Goal: Book appointment/travel/reservation

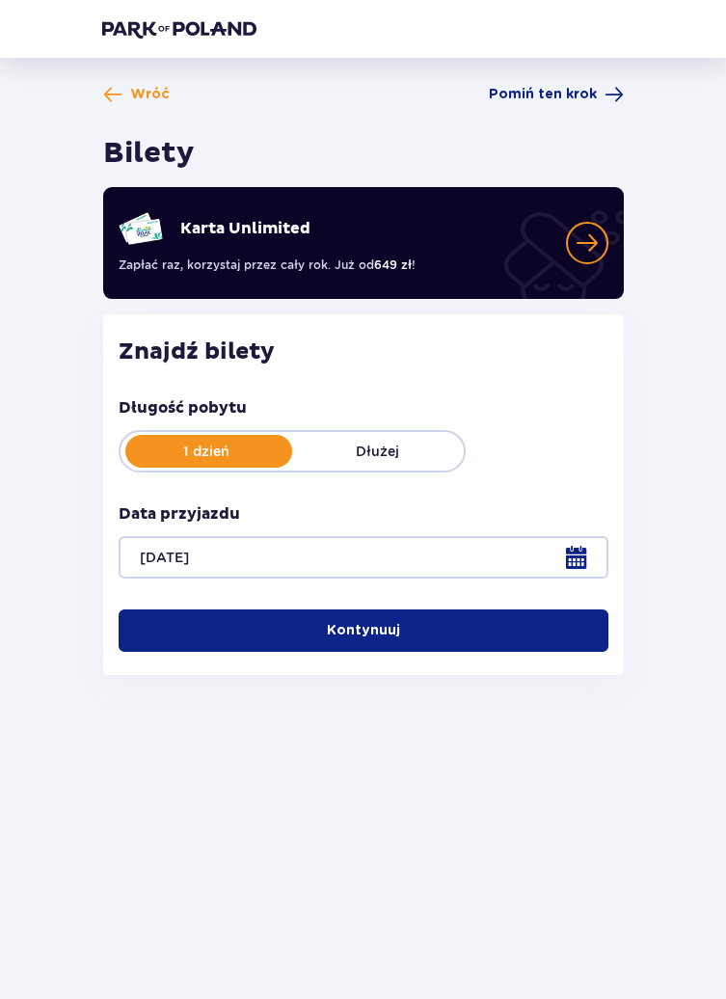
click at [447, 630] on button "Kontynuuj" at bounding box center [364, 630] width 490 height 42
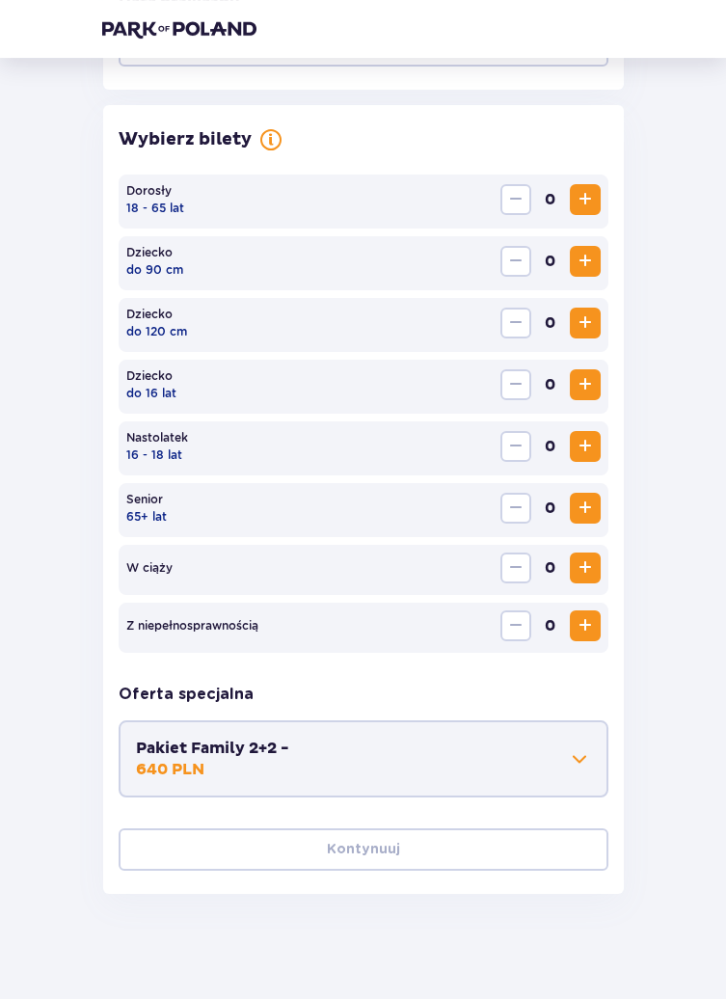
scroll to position [522, 0]
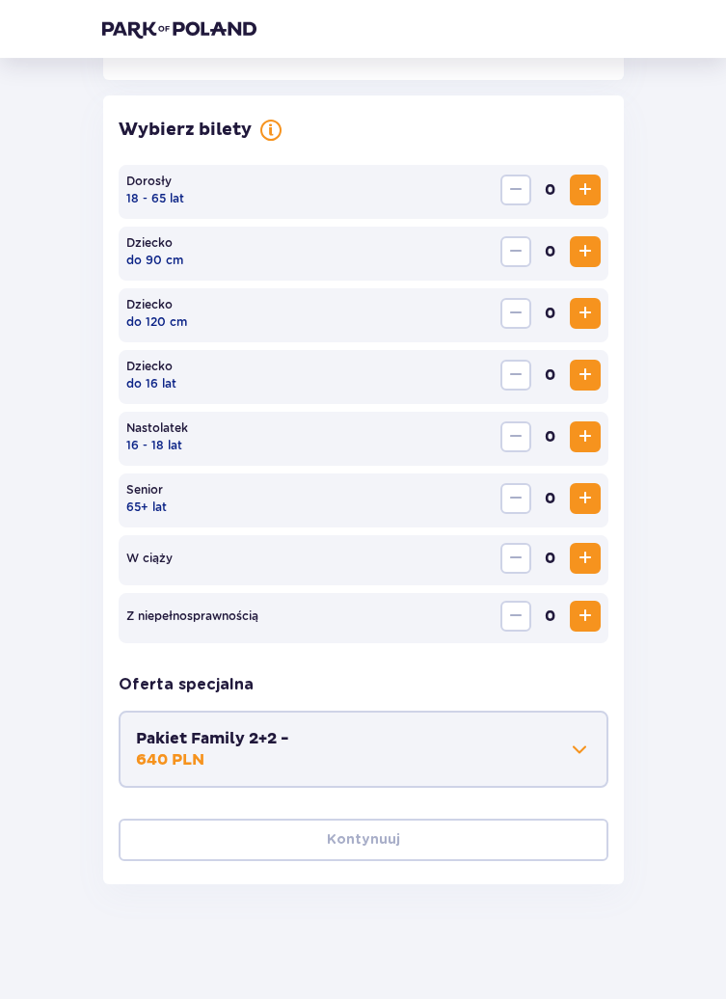
click at [579, 192] on span "Increase" at bounding box center [585, 189] width 23 height 23
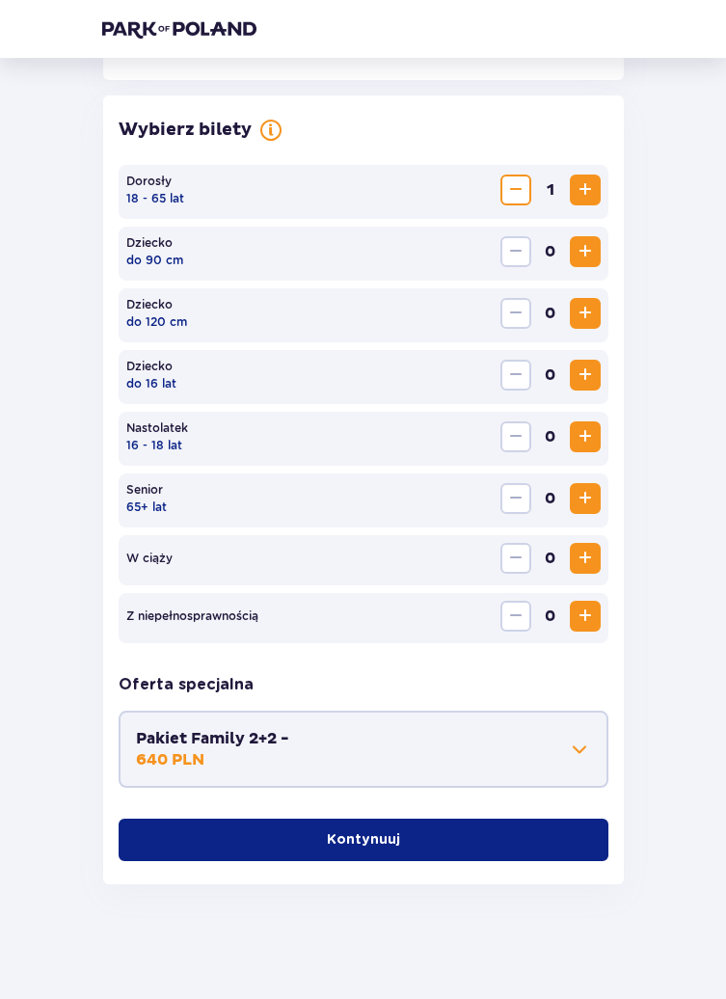
click at [576, 189] on span "Increase" at bounding box center [585, 189] width 23 height 23
click at [582, 182] on span "Increase" at bounding box center [585, 189] width 23 height 23
click at [583, 499] on span "Increase" at bounding box center [585, 498] width 23 height 23
click at [578, 319] on span "Increase" at bounding box center [585, 313] width 23 height 23
click at [495, 736] on button "Pakiet Family 2+2 - 640 PLN" at bounding box center [363, 749] width 455 height 42
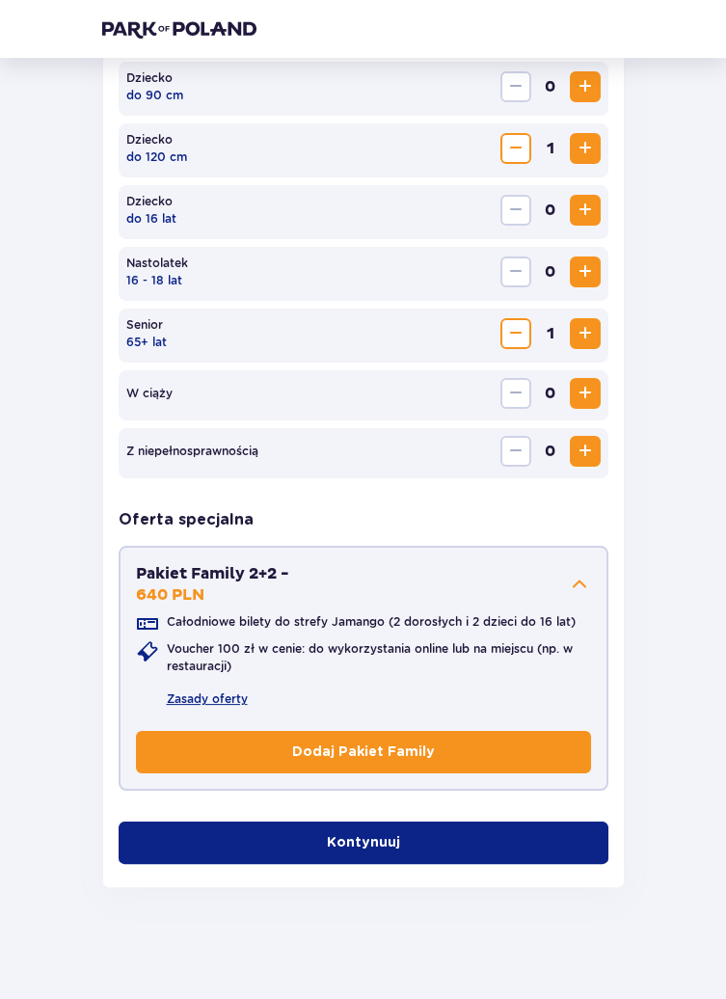
scroll to position [689, 0]
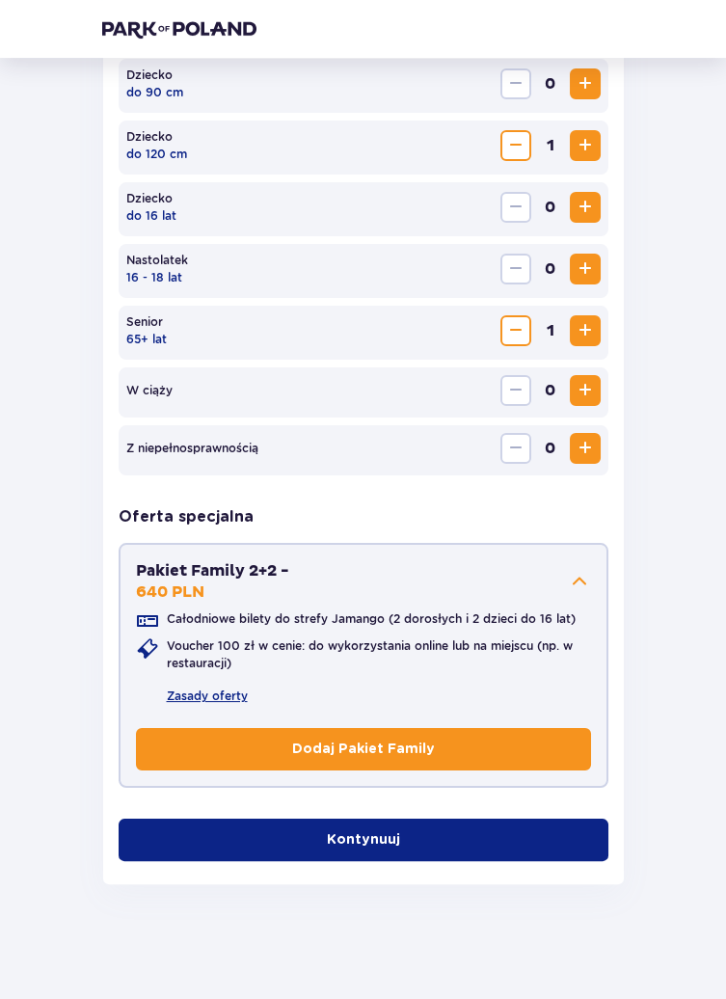
click at [454, 835] on button "Kontynuuj" at bounding box center [364, 839] width 490 height 42
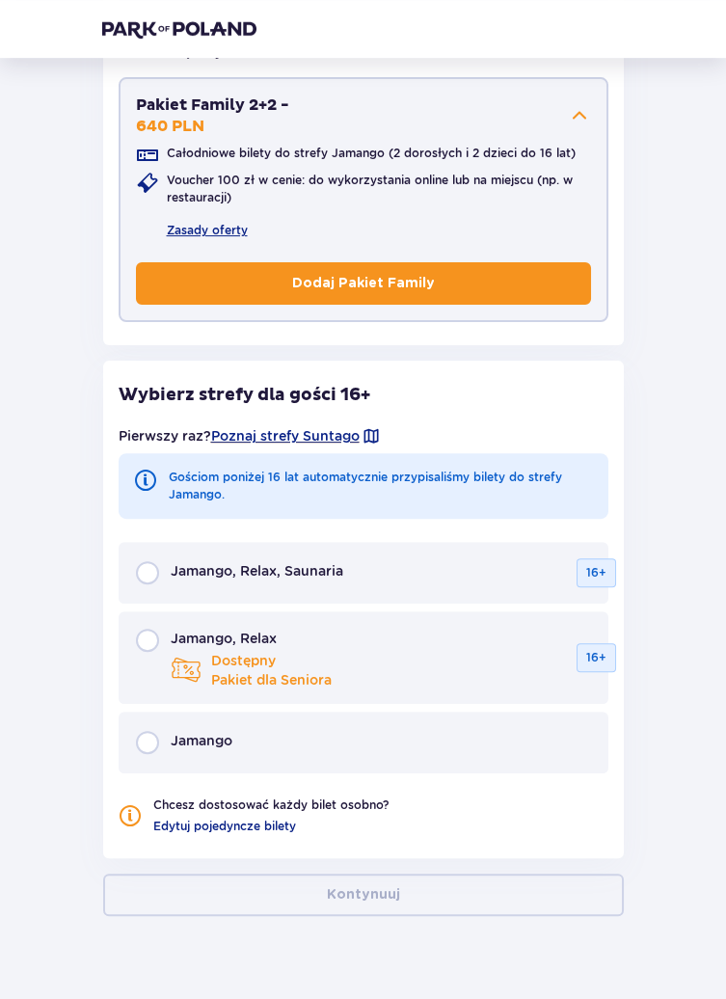
scroll to position [1187, 0]
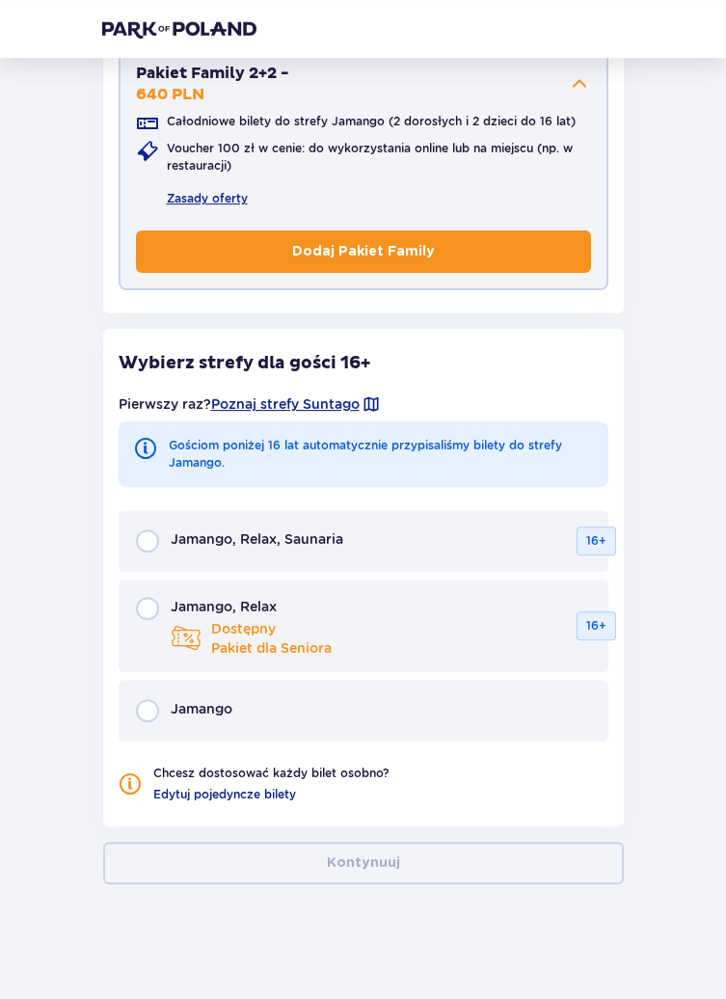
click at [281, 531] on p "Jamango, Relax, Saunaria" at bounding box center [257, 538] width 173 height 19
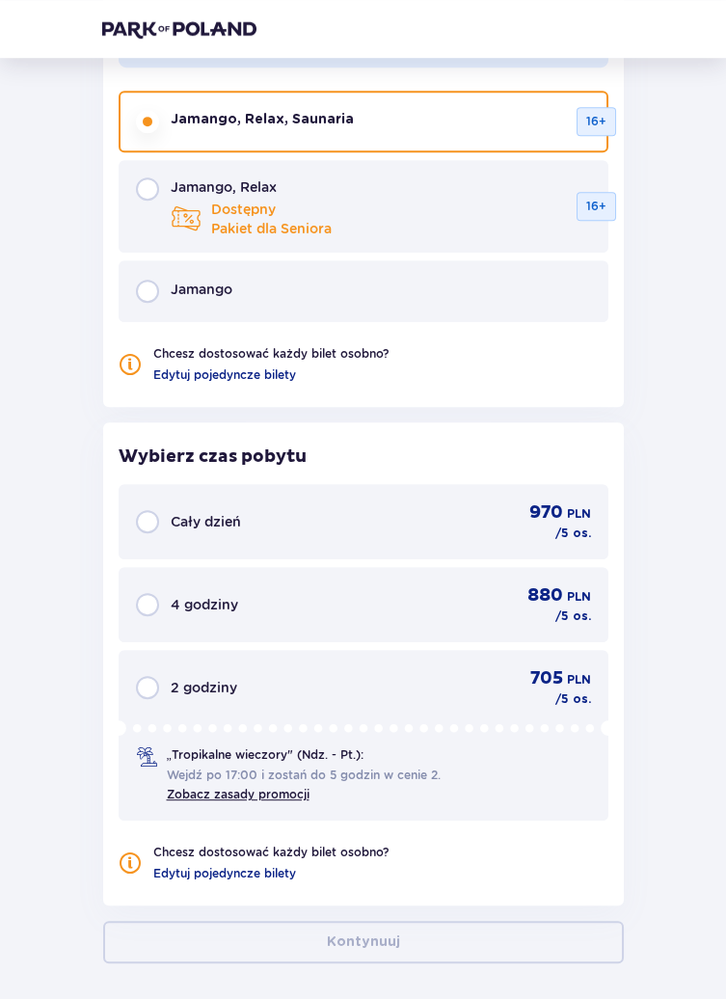
scroll to position [1683, 0]
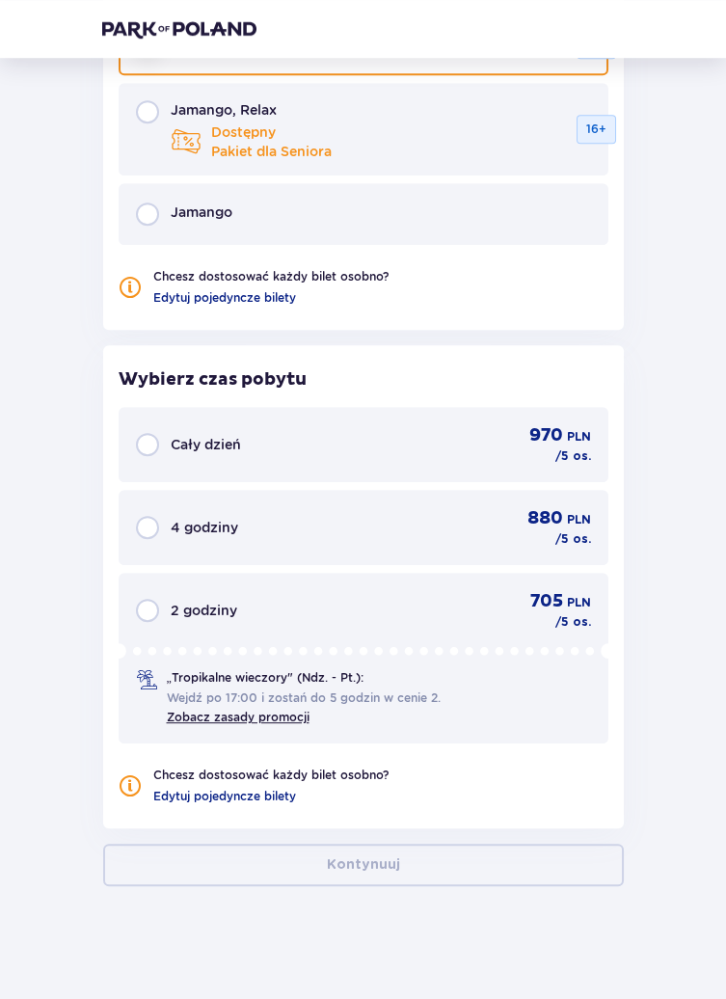
click at [489, 424] on div "970 PLN / 5 os." at bounding box center [540, 444] width 102 height 40
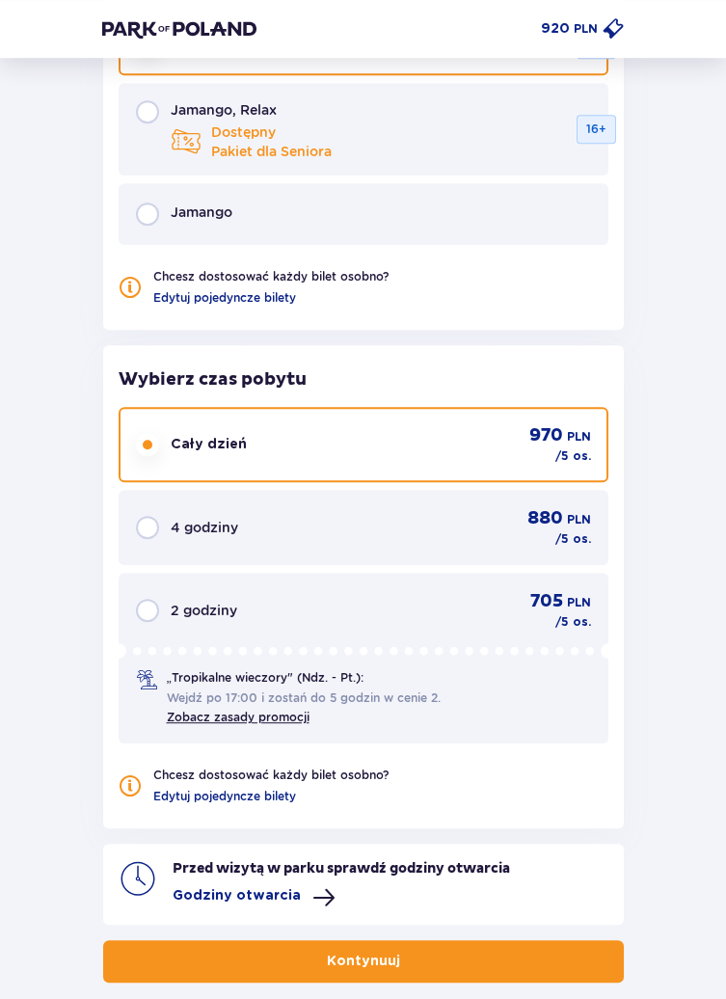
scroll to position [1780, 0]
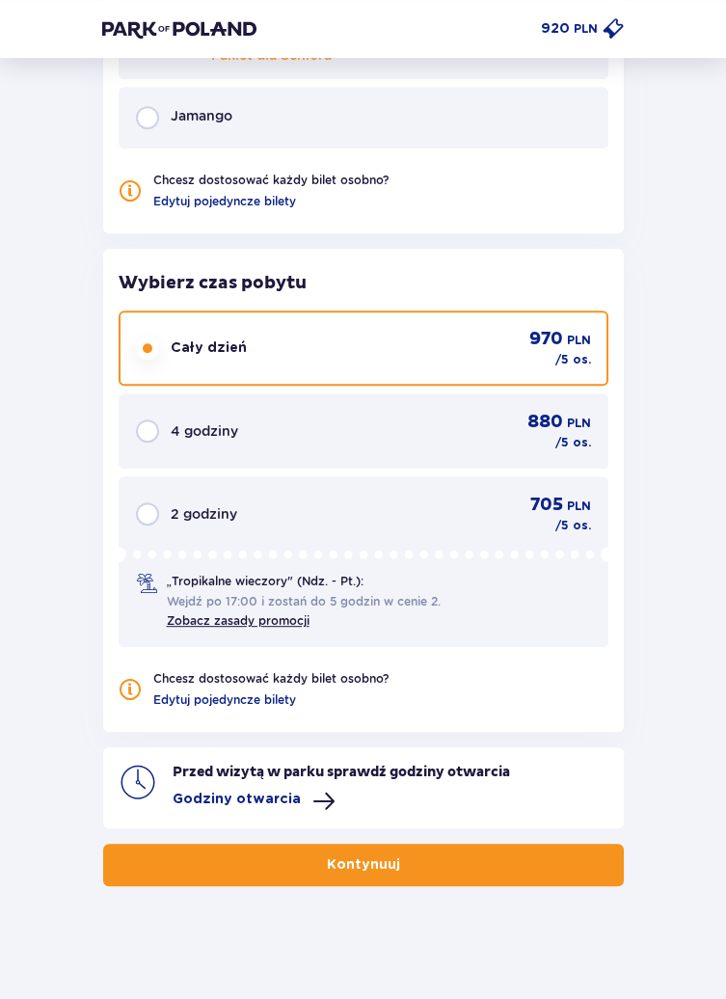
click at [414, 844] on button "Kontynuuj" at bounding box center [363, 865] width 521 height 42
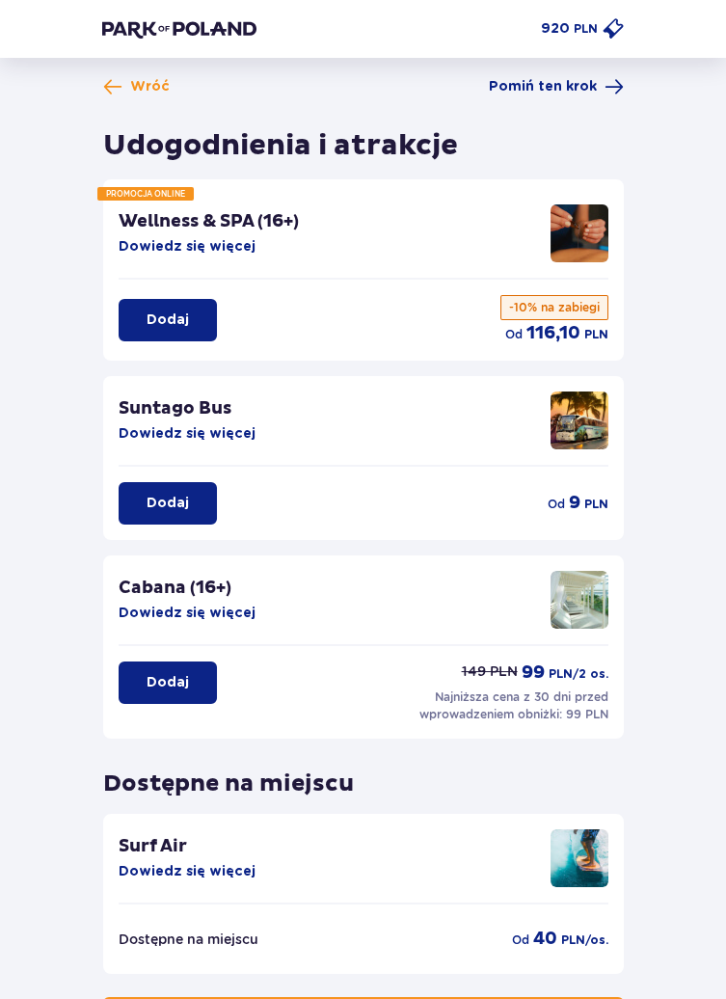
scroll to position [69, 0]
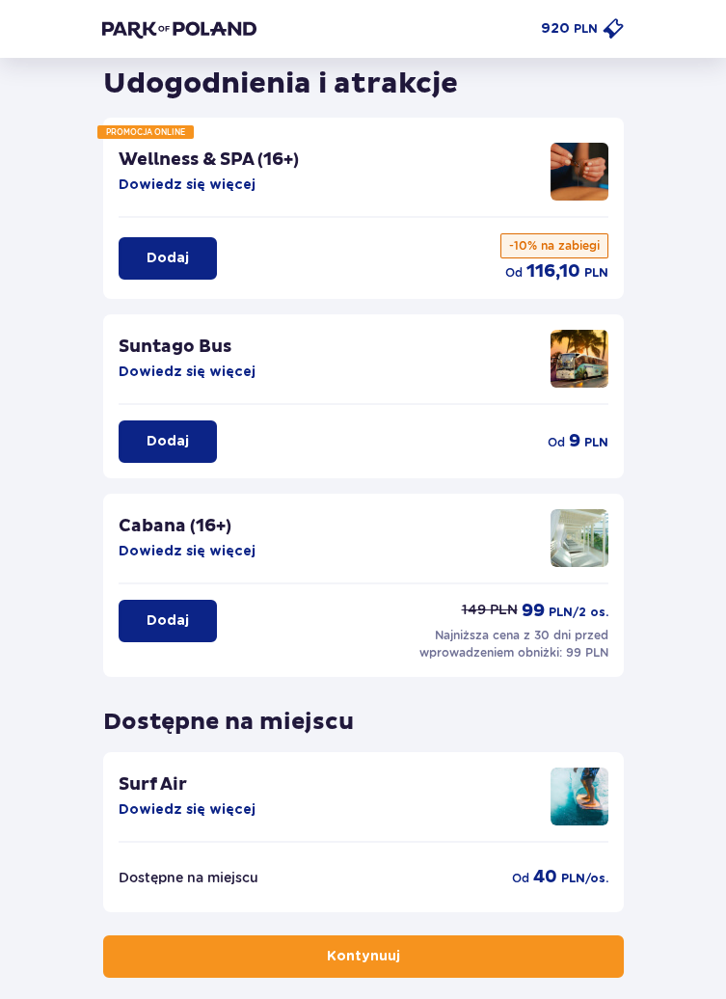
click at [394, 951] on span "button" at bounding box center [403, 956] width 19 height 19
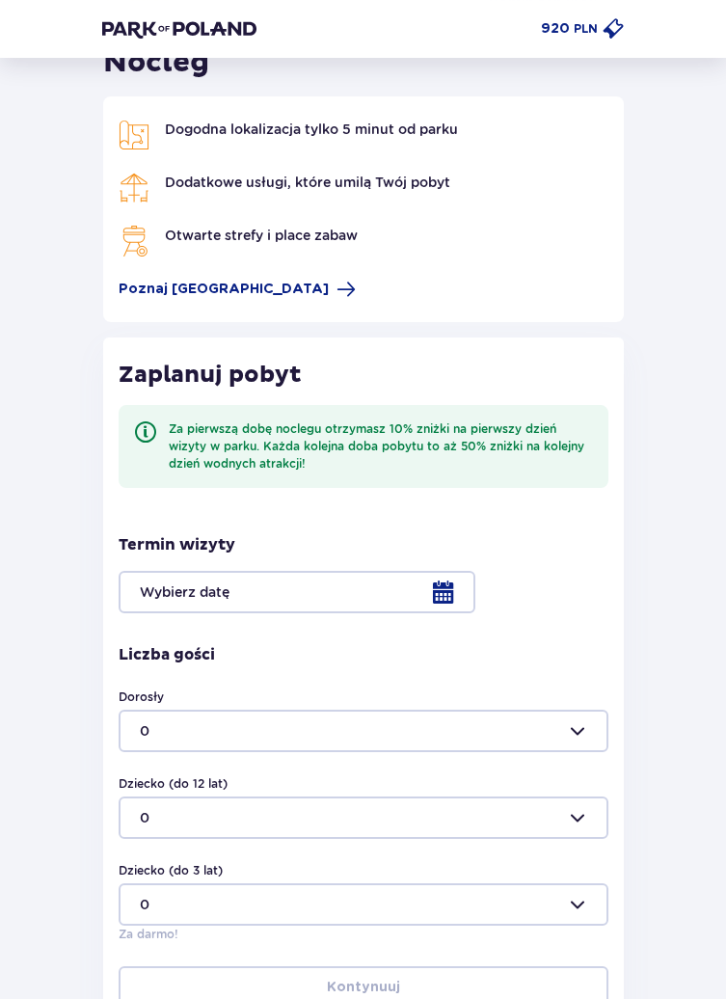
scroll to position [211, 0]
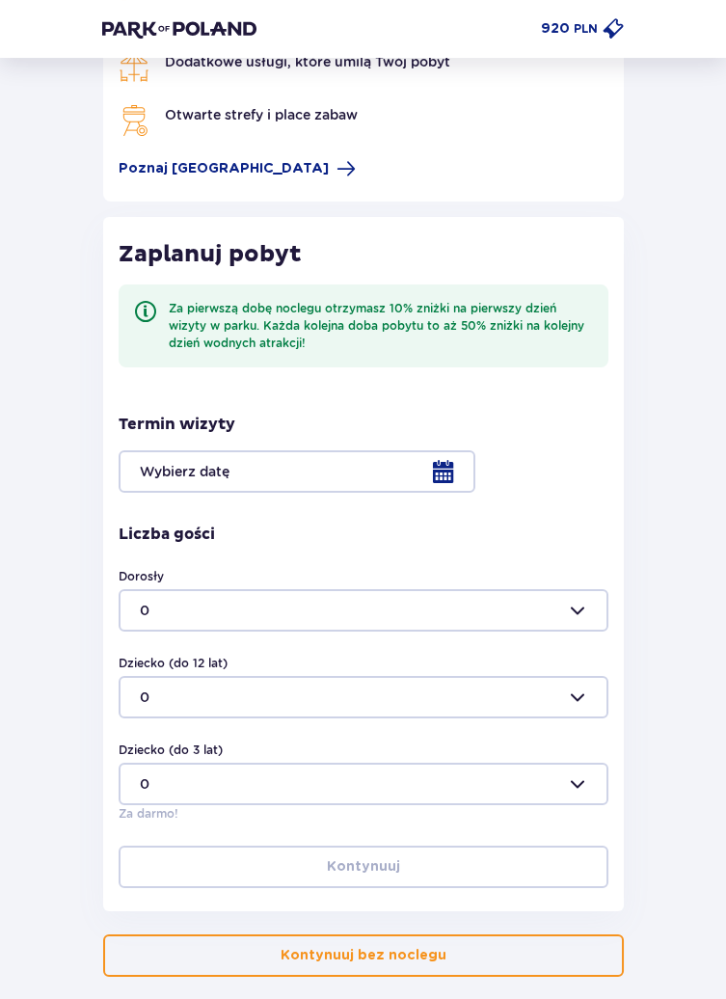
click at [418, 956] on p "Kontynuuj bez noclegu" at bounding box center [364, 955] width 166 height 19
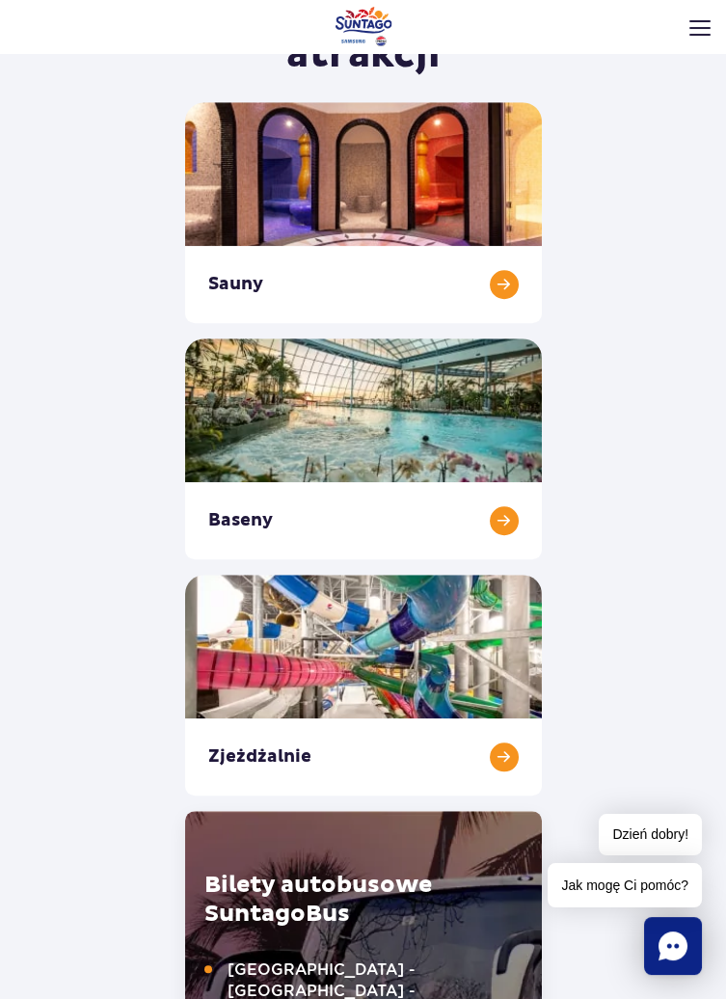
scroll to position [2591, 0]
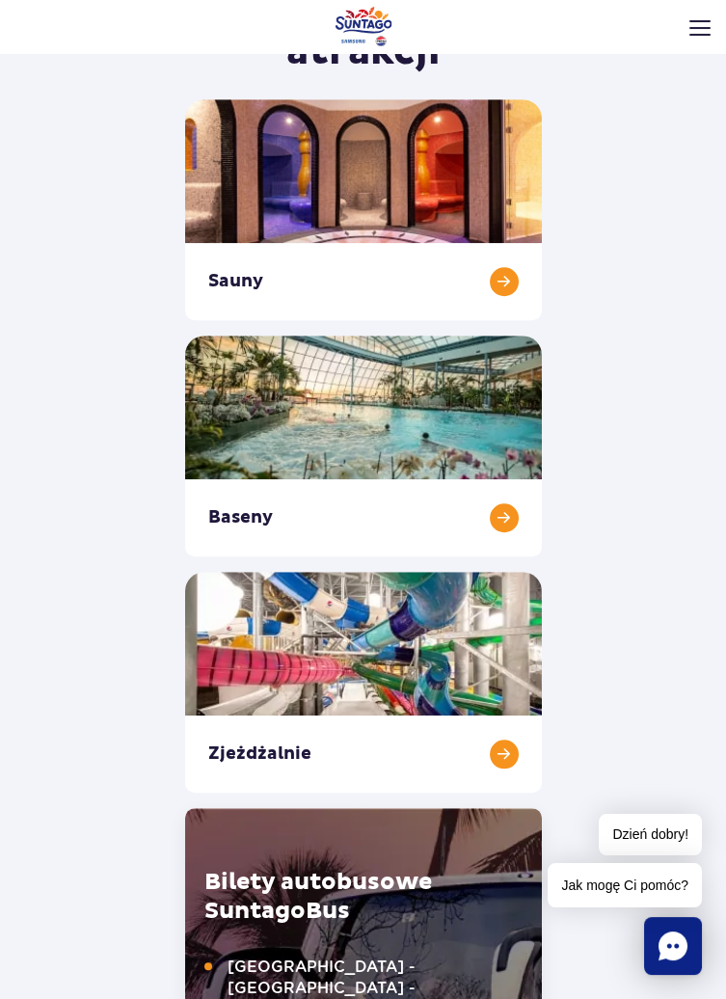
click at [450, 263] on link "Sauny" at bounding box center [363, 209] width 357 height 221
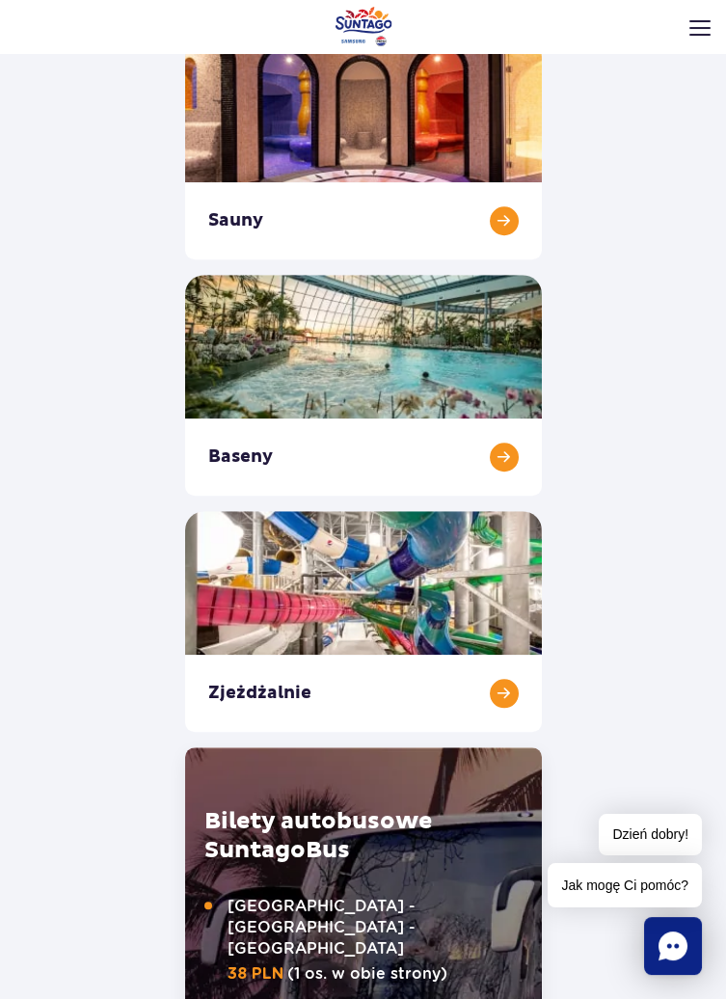
scroll to position [2684, 0]
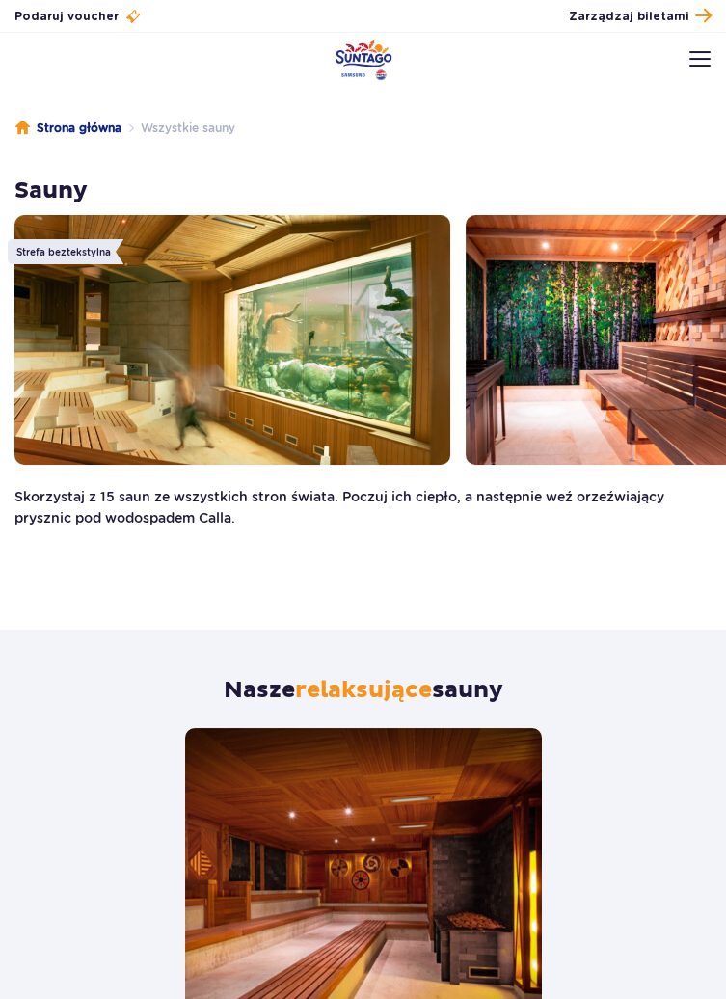
click at [382, 407] on img at bounding box center [232, 340] width 436 height 250
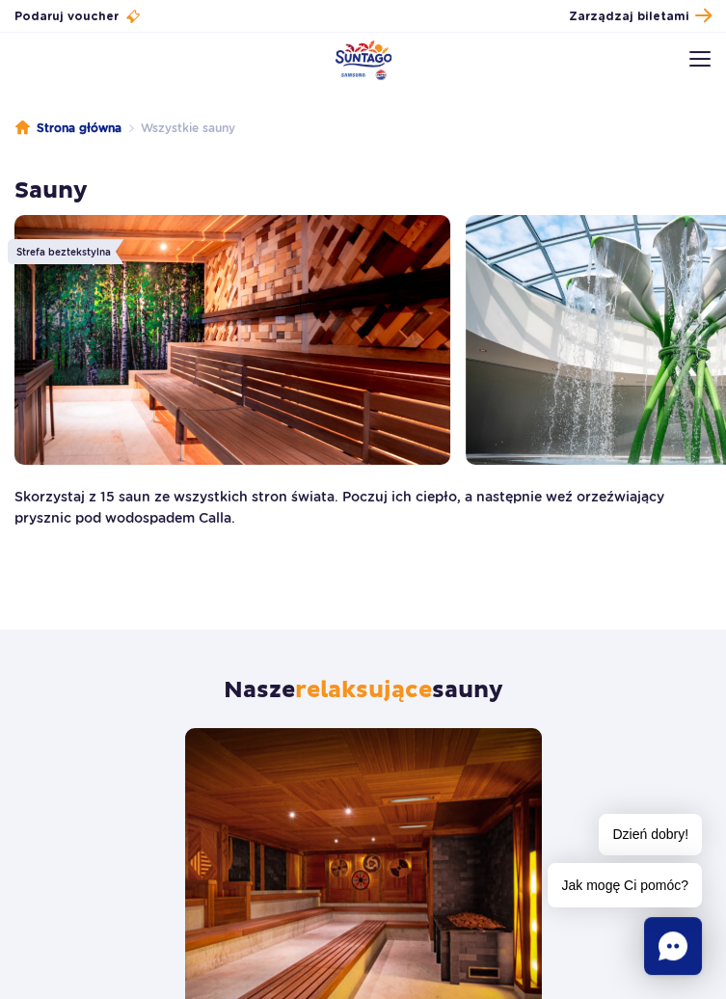
click at [291, 378] on img at bounding box center [232, 340] width 436 height 250
click at [369, 388] on img at bounding box center [232, 340] width 436 height 250
click at [72, 122] on link "Strona główna" at bounding box center [68, 128] width 106 height 19
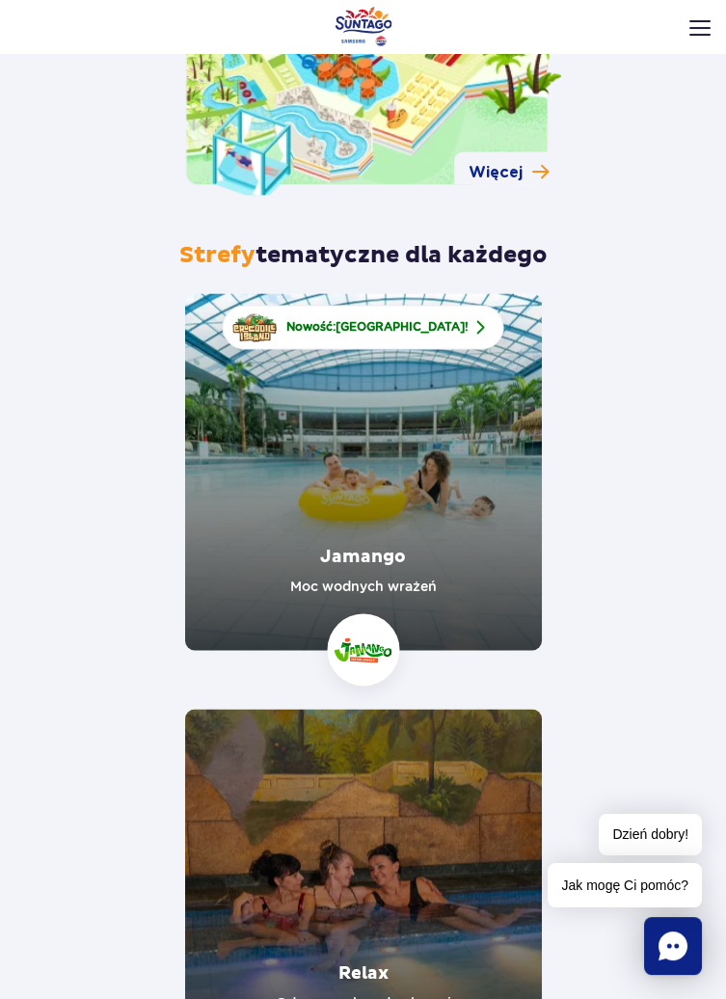
scroll to position [5215, 0]
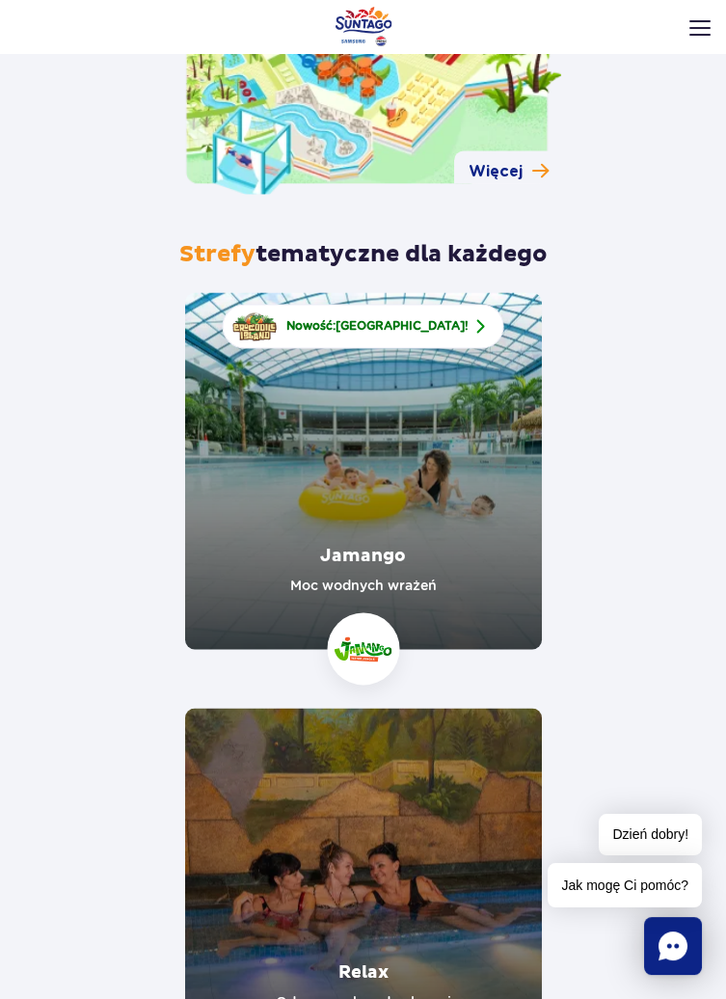
click at [407, 467] on link "Jamango" at bounding box center [363, 470] width 357 height 357
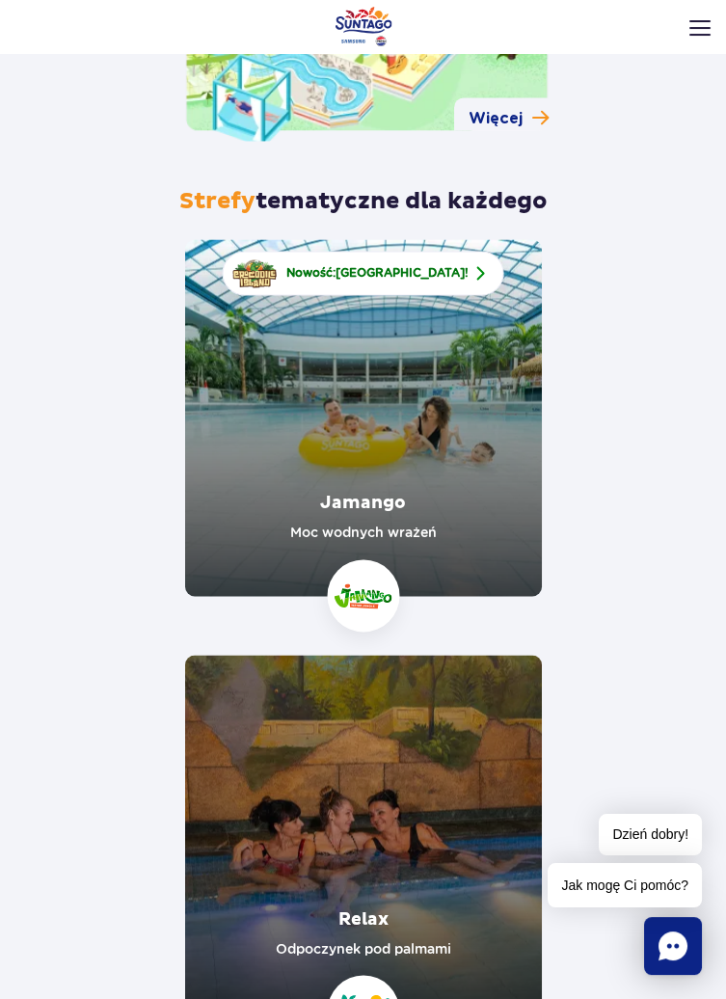
scroll to position [5308, 0]
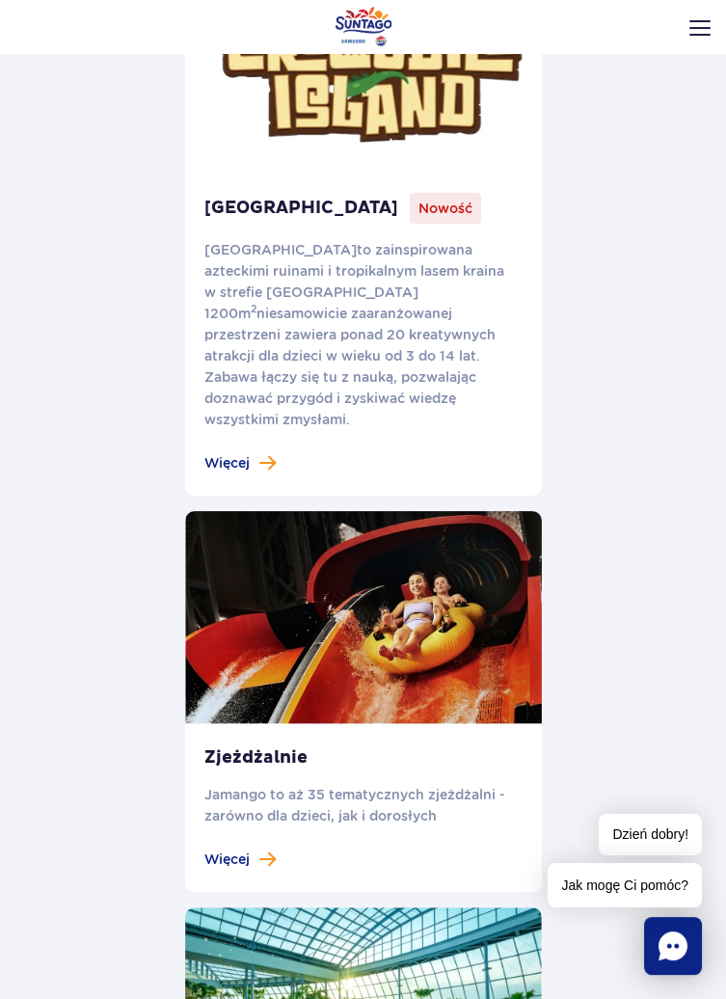
scroll to position [987, 0]
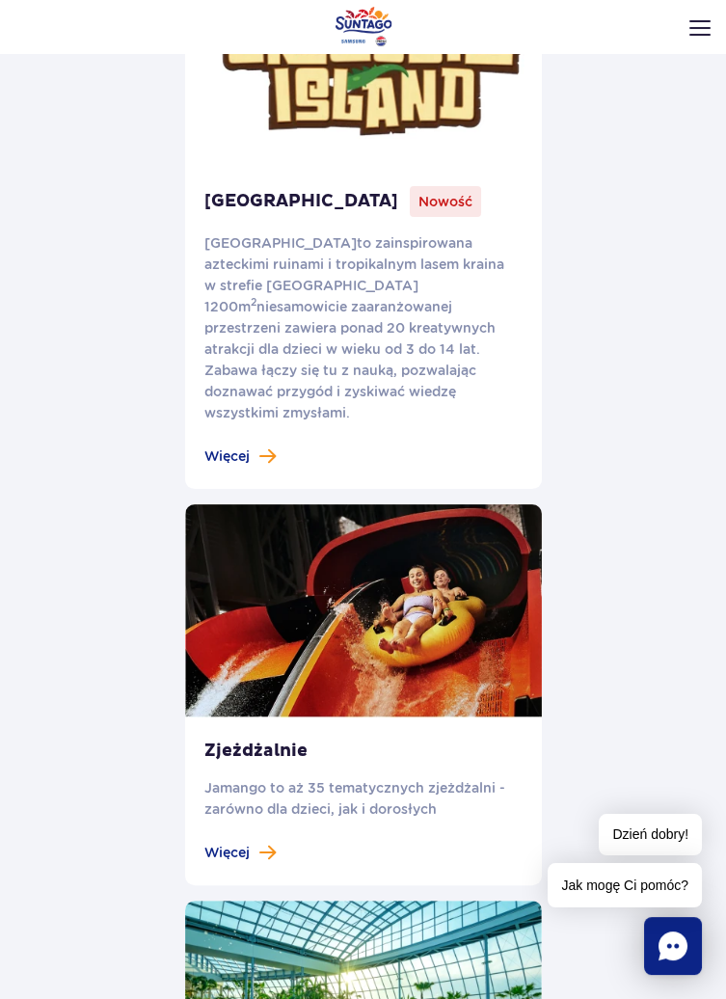
click at [251, 440] on link at bounding box center [363, 195] width 357 height 588
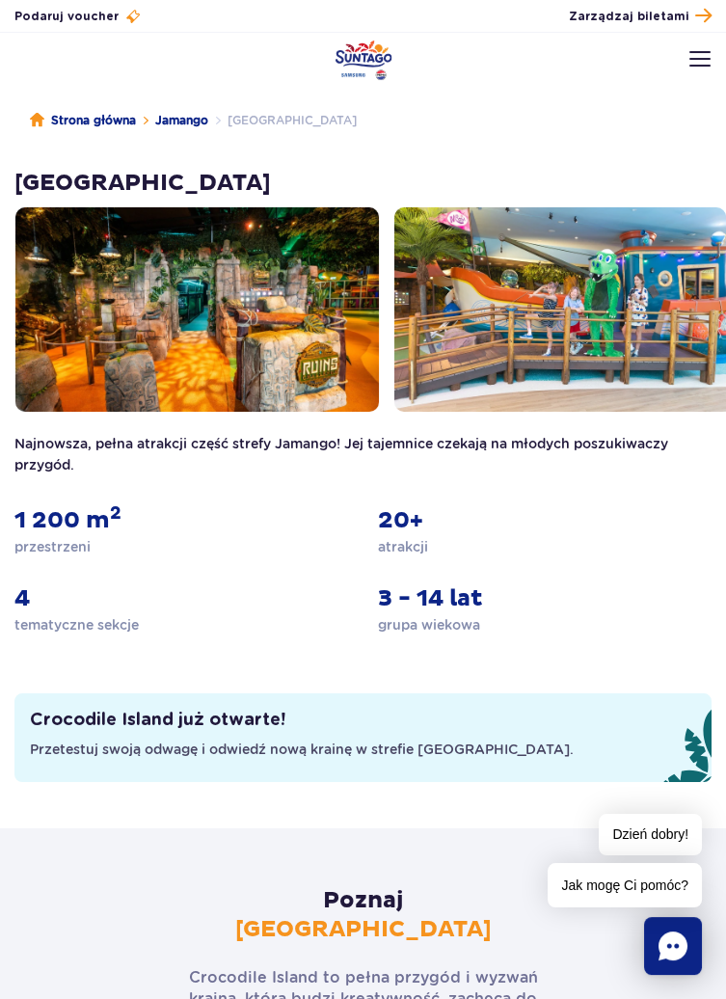
scroll to position [8, 0]
click at [95, 124] on link "Strona główna" at bounding box center [83, 120] width 106 height 19
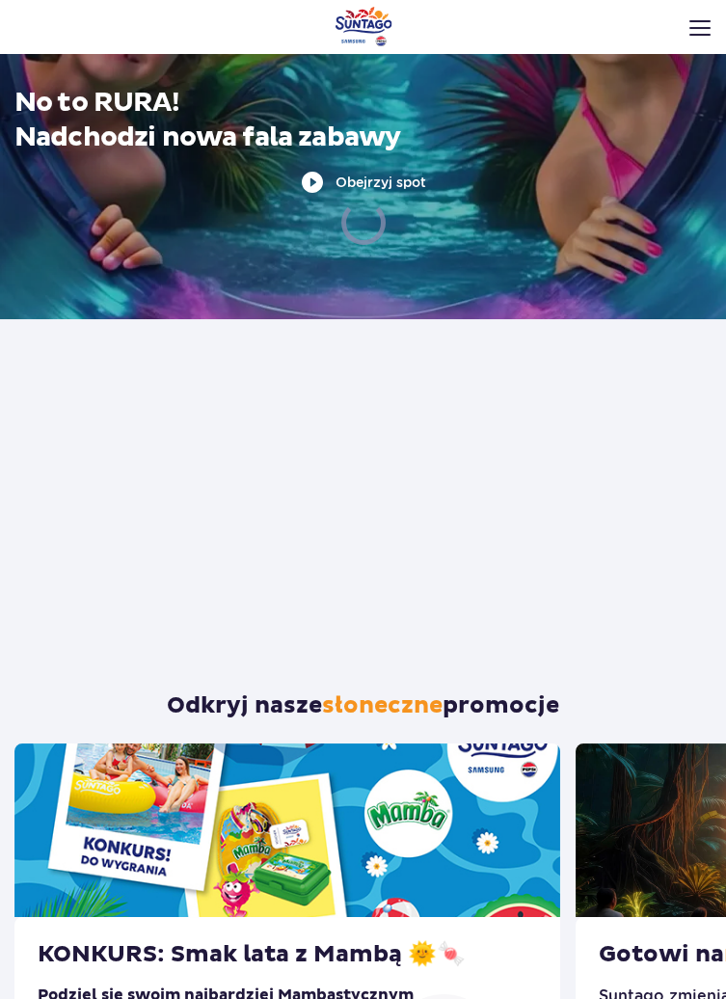
scroll to position [176, 0]
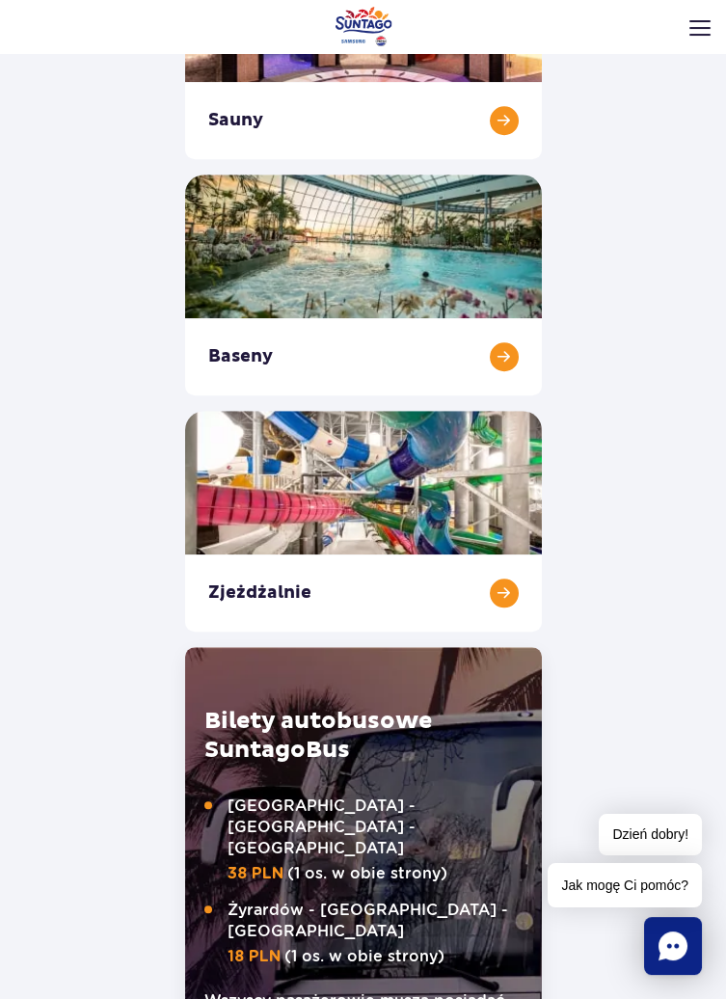
click at [430, 531] on link "Zjeżdżalnie" at bounding box center [363, 521] width 357 height 221
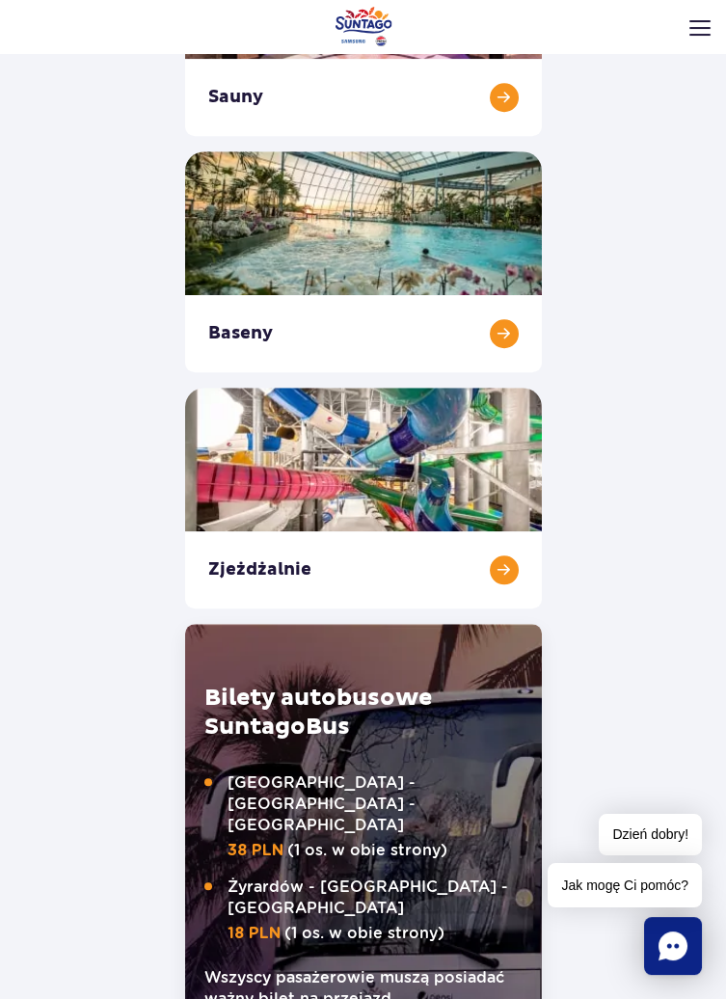
scroll to position [2845, 0]
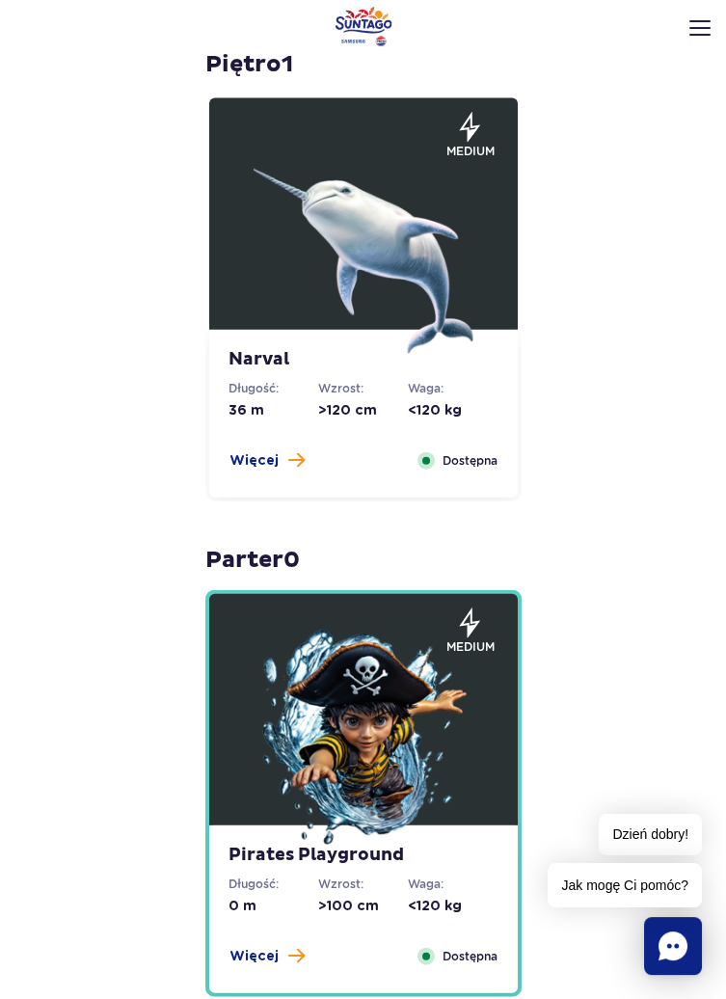
scroll to position [7495, 0]
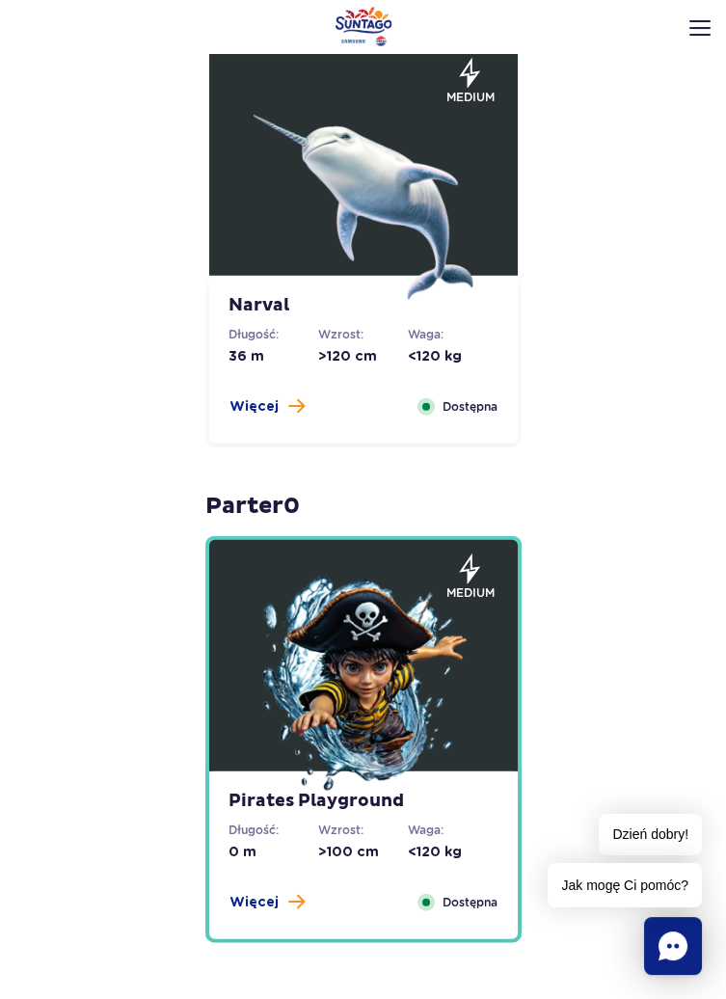
click at [398, 748] on img at bounding box center [364, 686] width 220 height 220
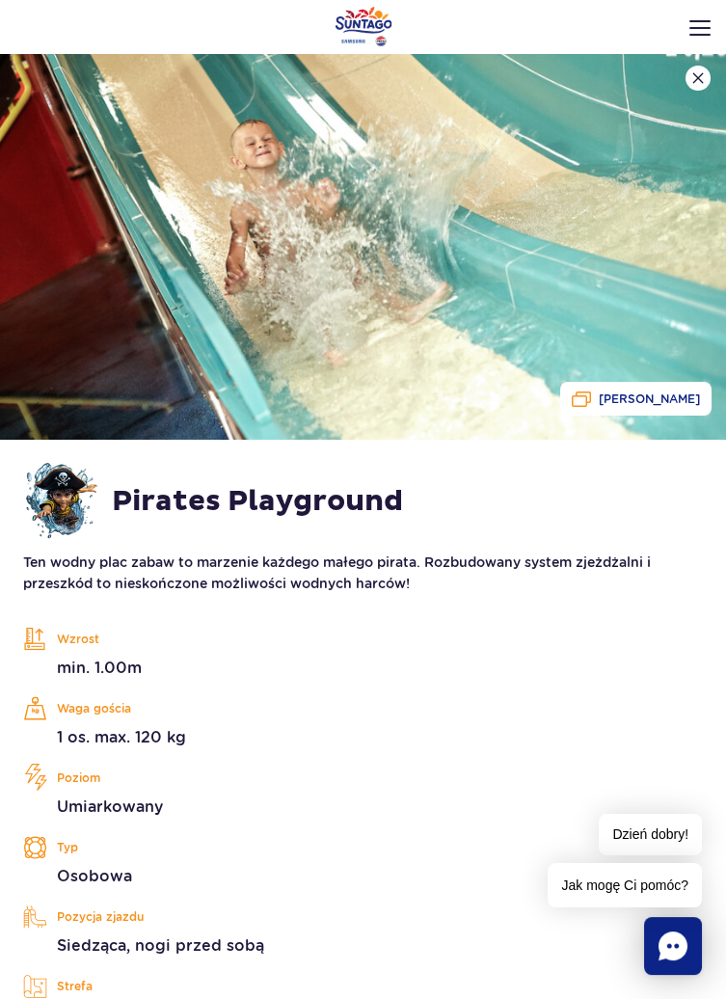
click at [480, 273] on img at bounding box center [363, 247] width 726 height 386
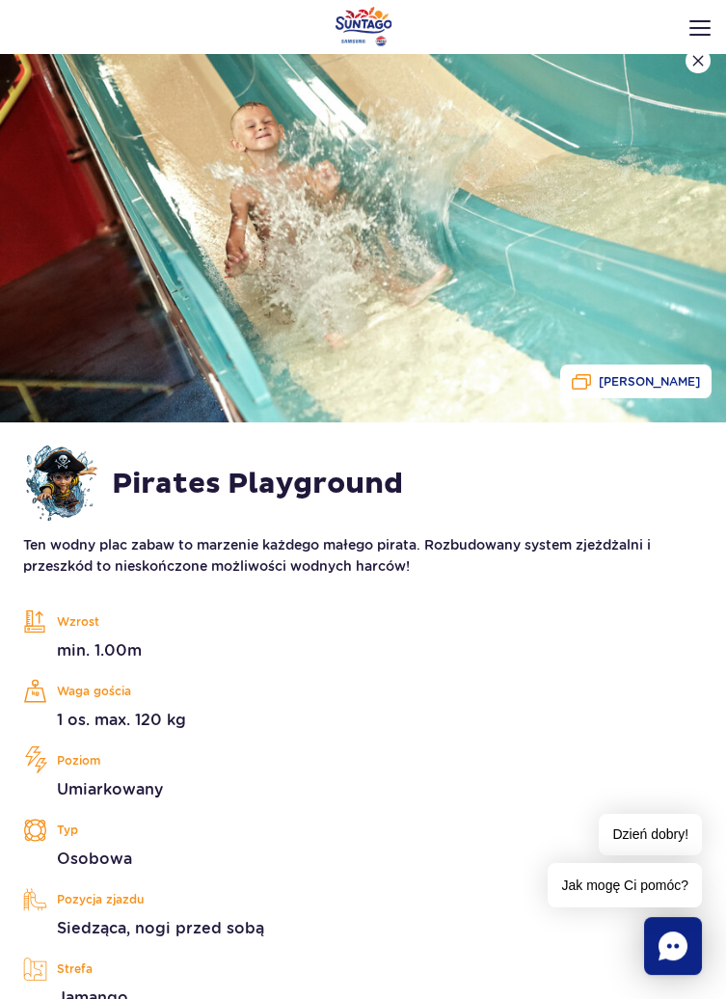
scroll to position [0, 0]
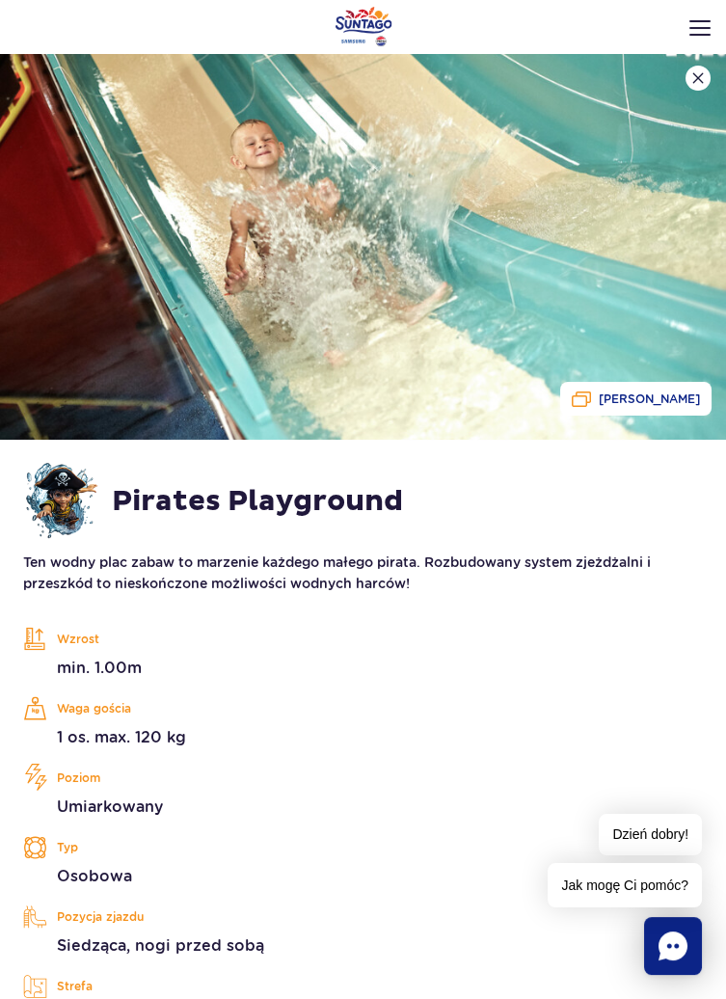
click at [696, 85] on button at bounding box center [697, 78] width 25 height 25
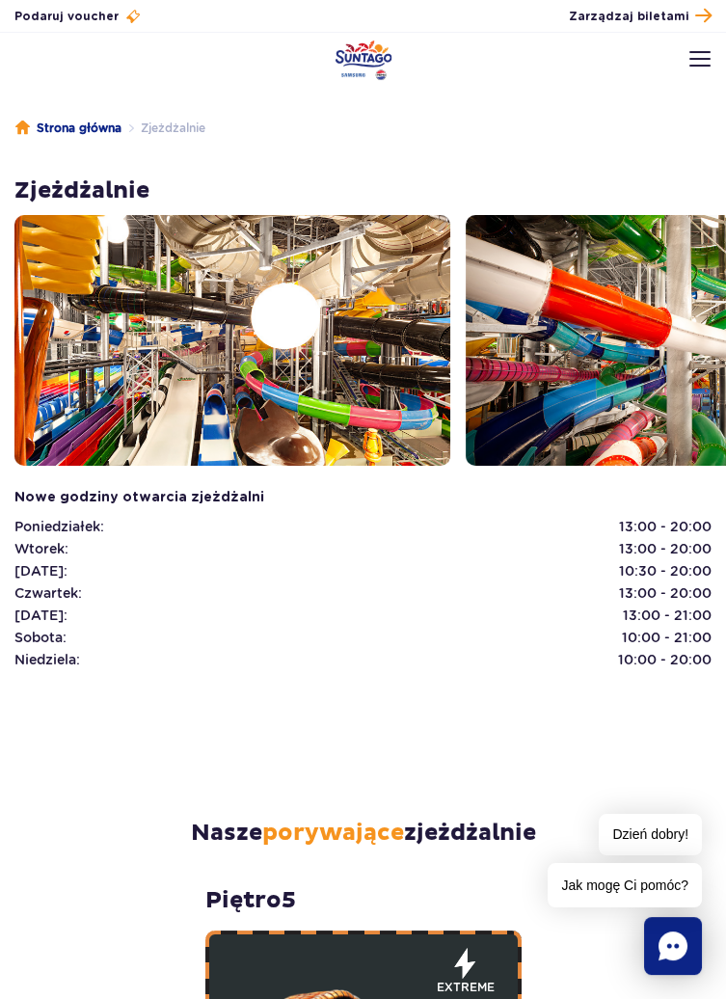
click at [87, 131] on link "Strona główna" at bounding box center [68, 128] width 106 height 19
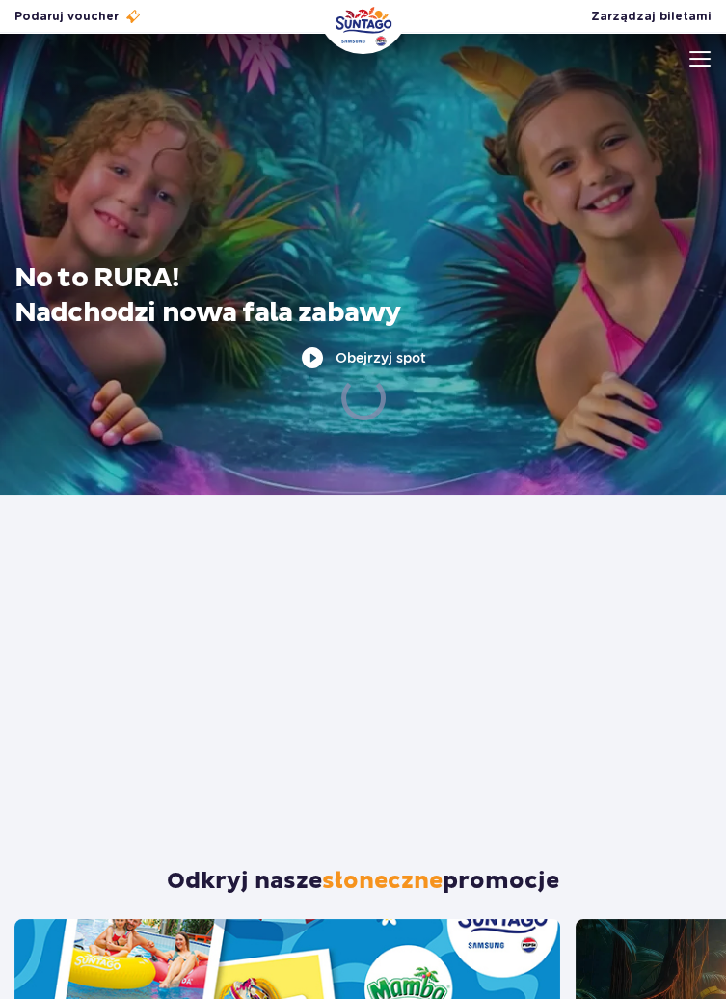
click at [696, 61] on img at bounding box center [699, 58] width 21 height 15
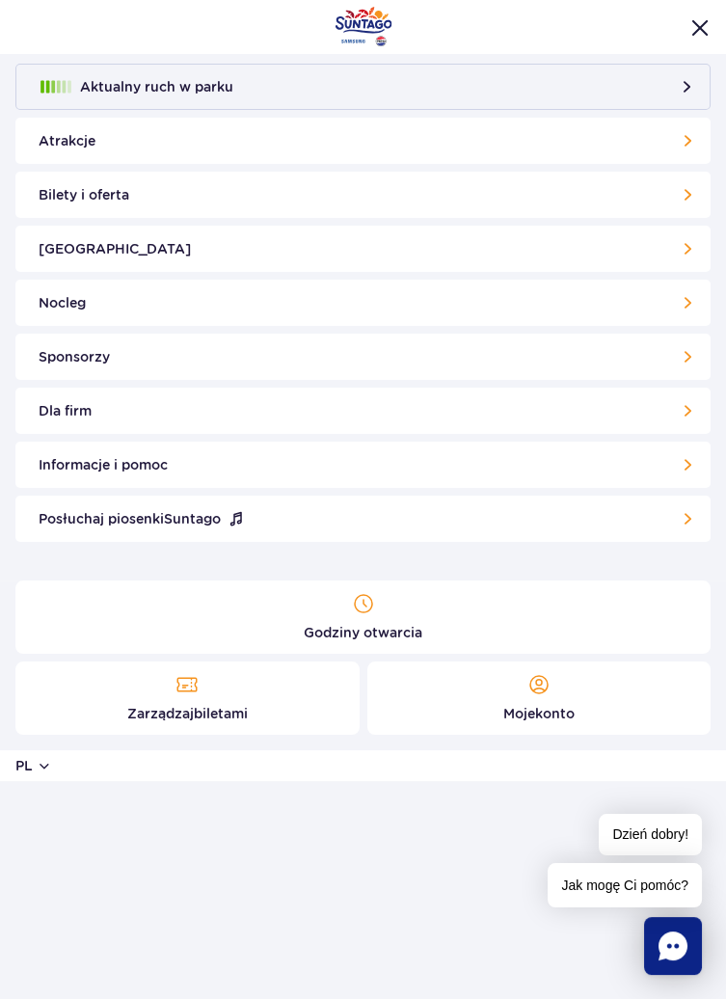
click at [686, 288] on link "Nocleg" at bounding box center [362, 303] width 695 height 46
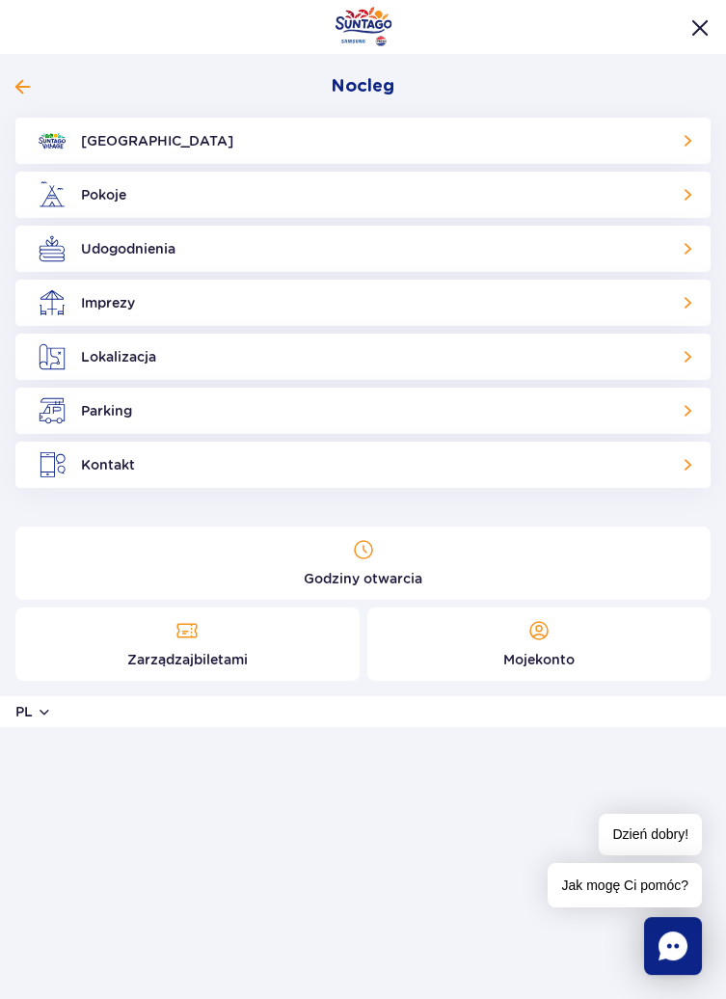
click at [673, 138] on link "[GEOGRAPHIC_DATA]" at bounding box center [362, 141] width 695 height 46
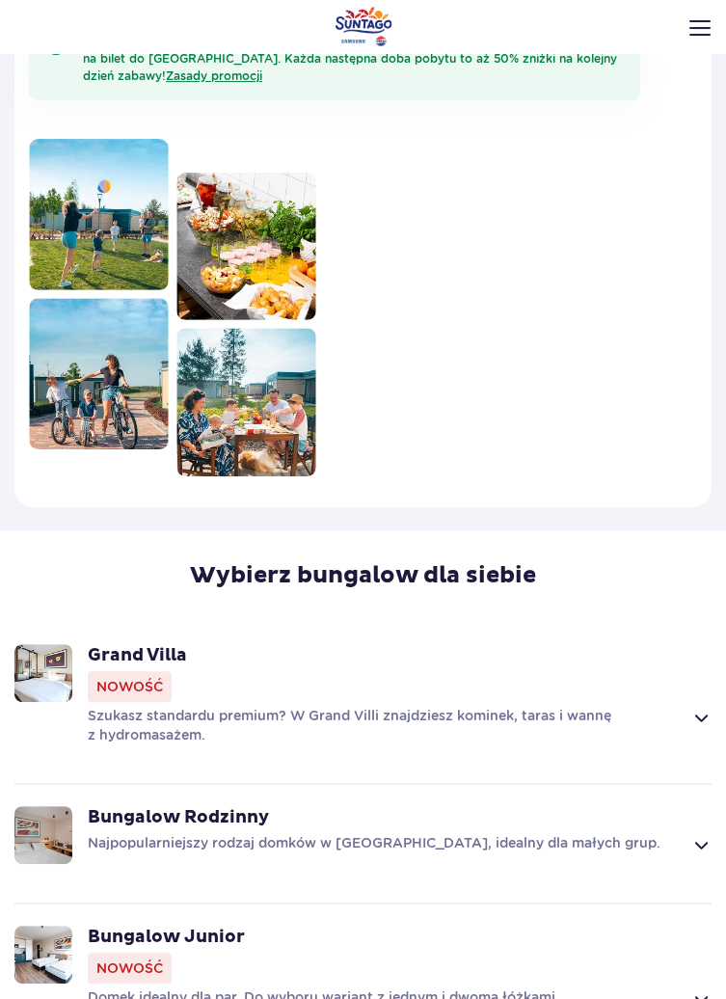
scroll to position [961, 0]
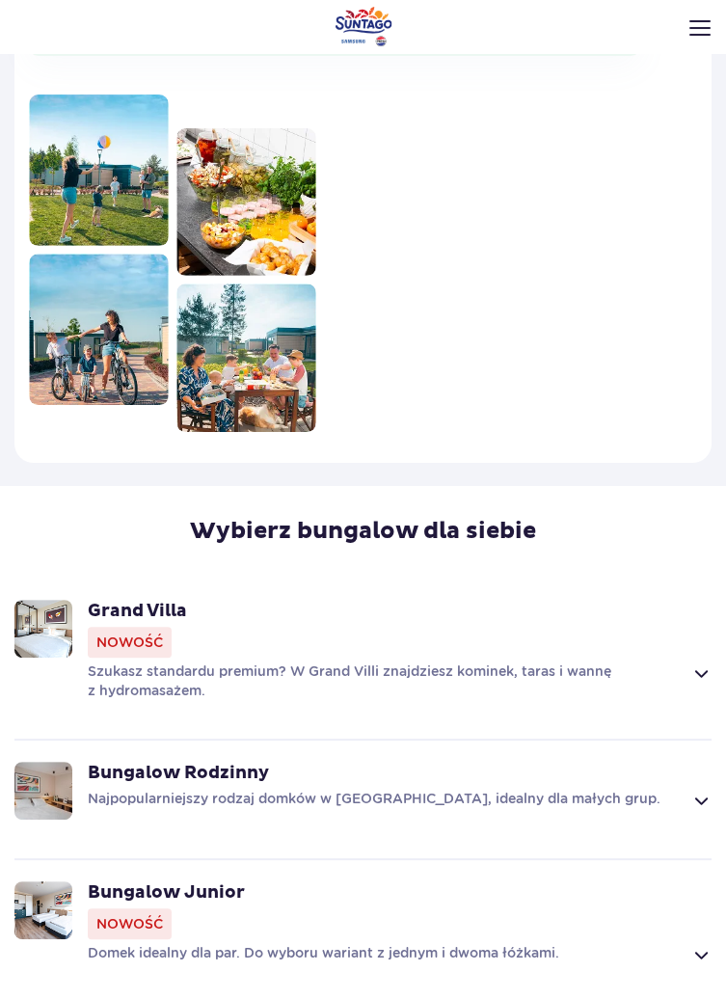
click at [188, 762] on strong "Bungalow Rodzinny" at bounding box center [400, 773] width 624 height 23
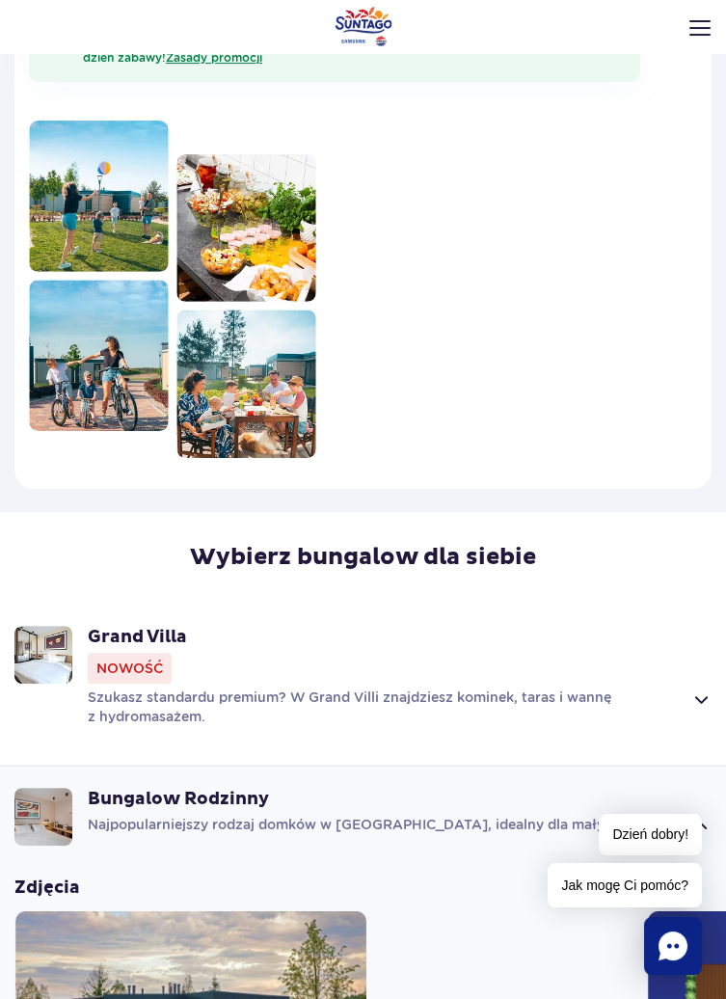
scroll to position [939, 0]
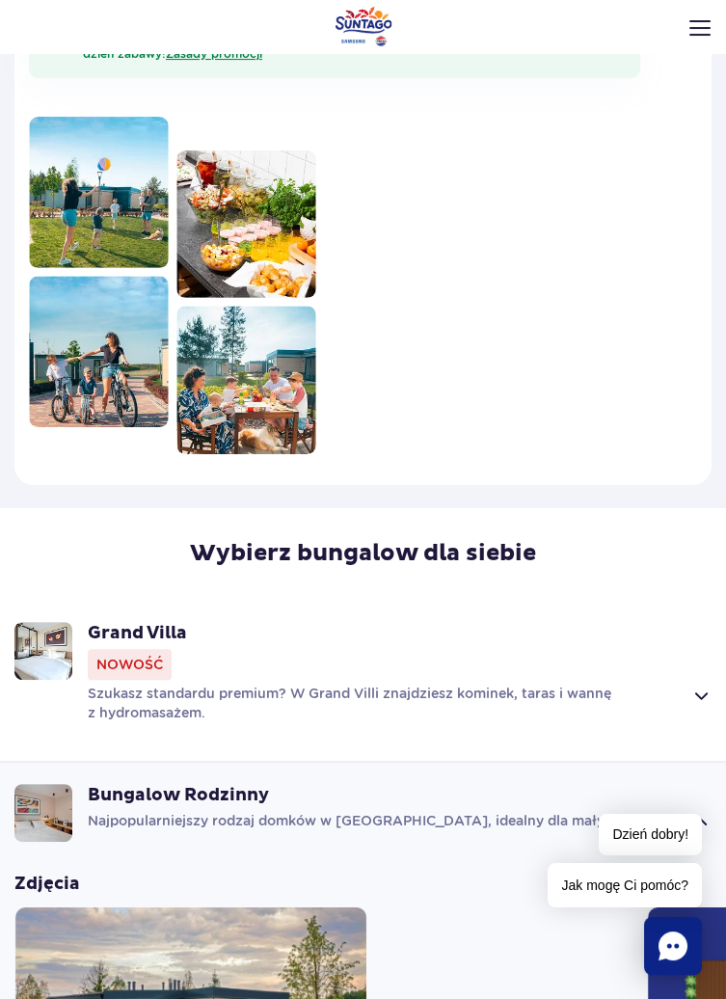
click at [144, 649] on span "Nowość" at bounding box center [130, 664] width 84 height 31
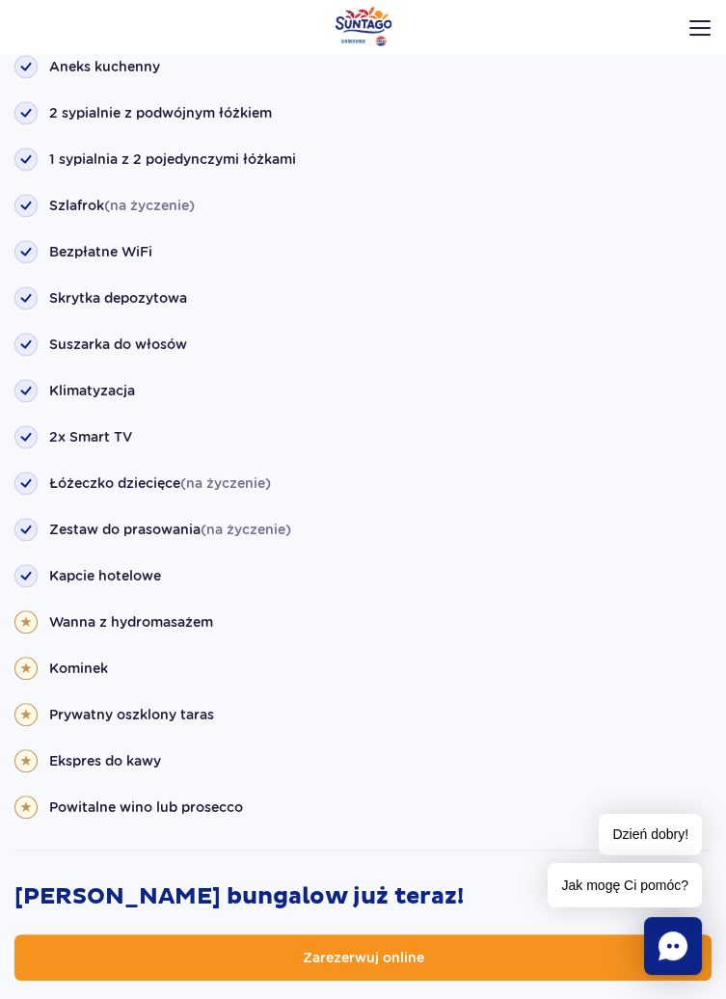
scroll to position [2018, 0]
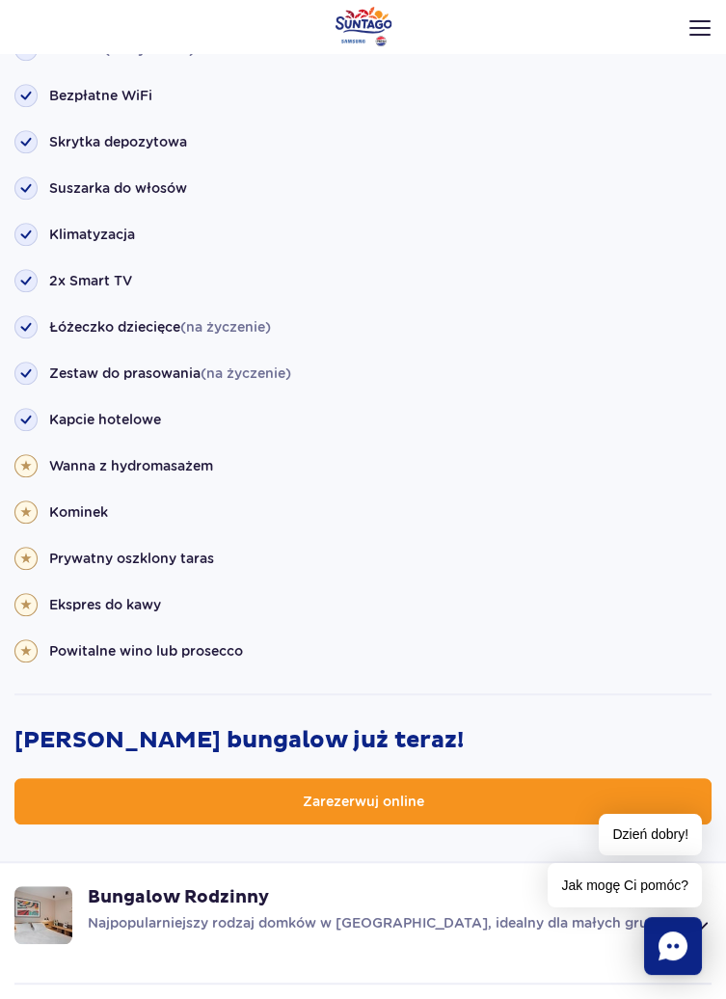
click at [548, 778] on link "Zarezerwuj online" at bounding box center [362, 801] width 697 height 46
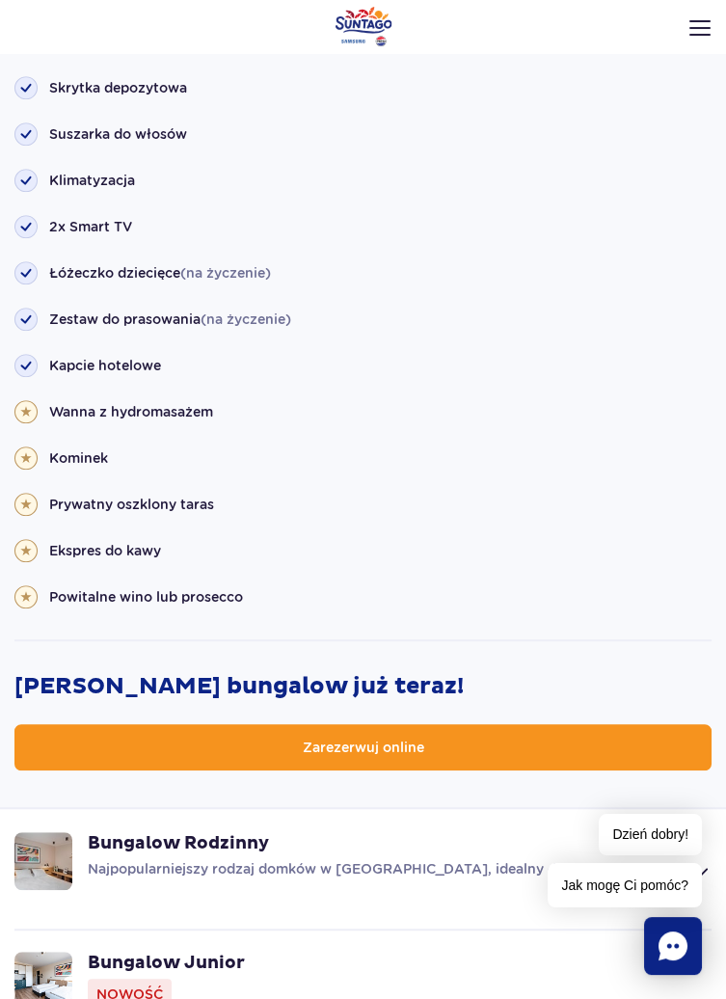
scroll to position [2260, 0]
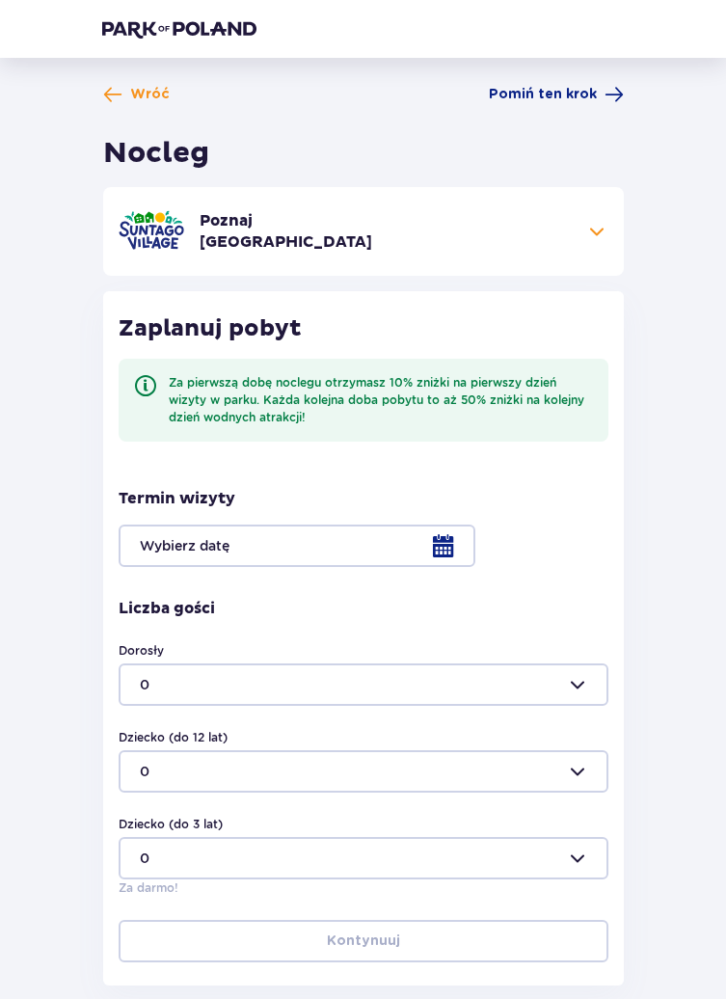
click at [411, 543] on div at bounding box center [364, 545] width 490 height 42
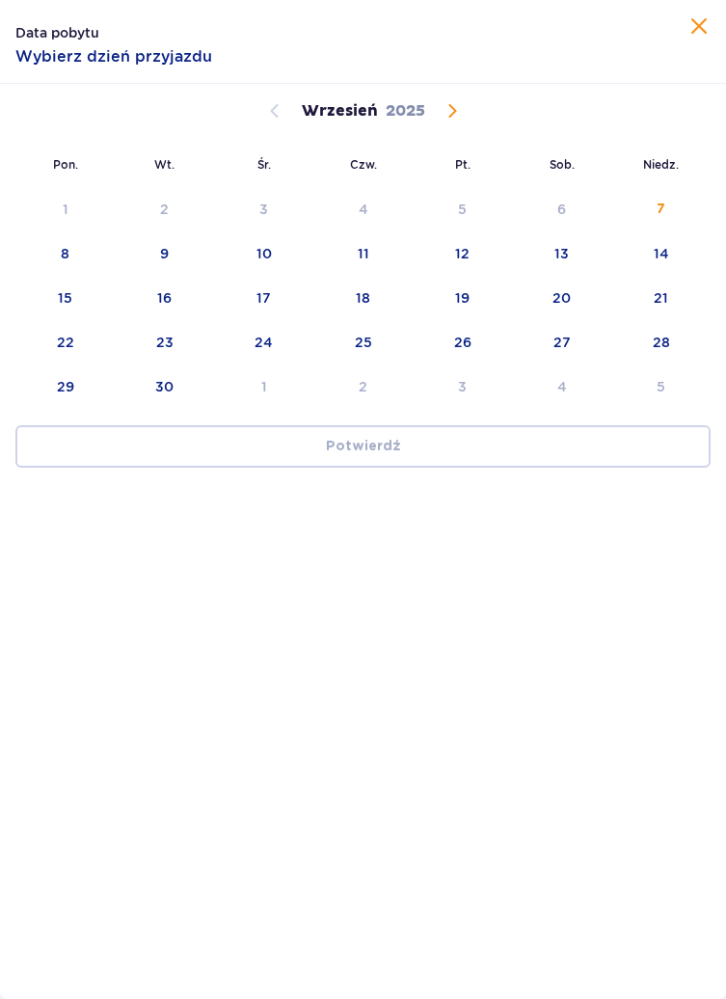
click at [460, 306] on div "19" at bounding box center [462, 297] width 14 height 19
click at [662, 299] on div "21" at bounding box center [661, 297] width 14 height 19
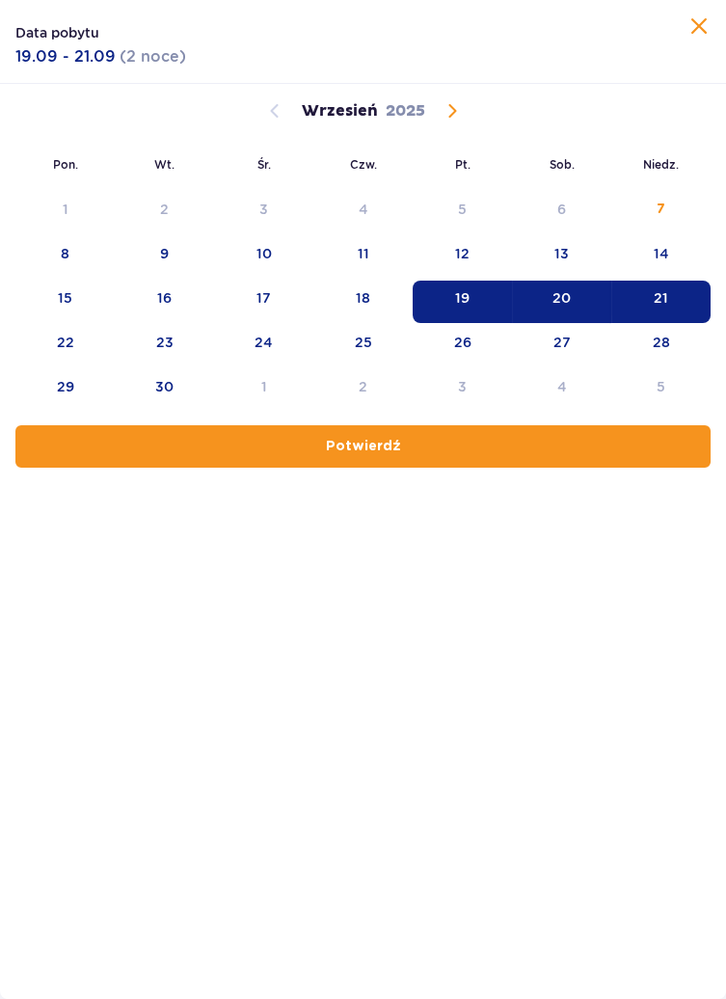
click at [541, 454] on button "Potwierdź" at bounding box center [362, 446] width 695 height 42
type input "[DATE] - [DATE]"
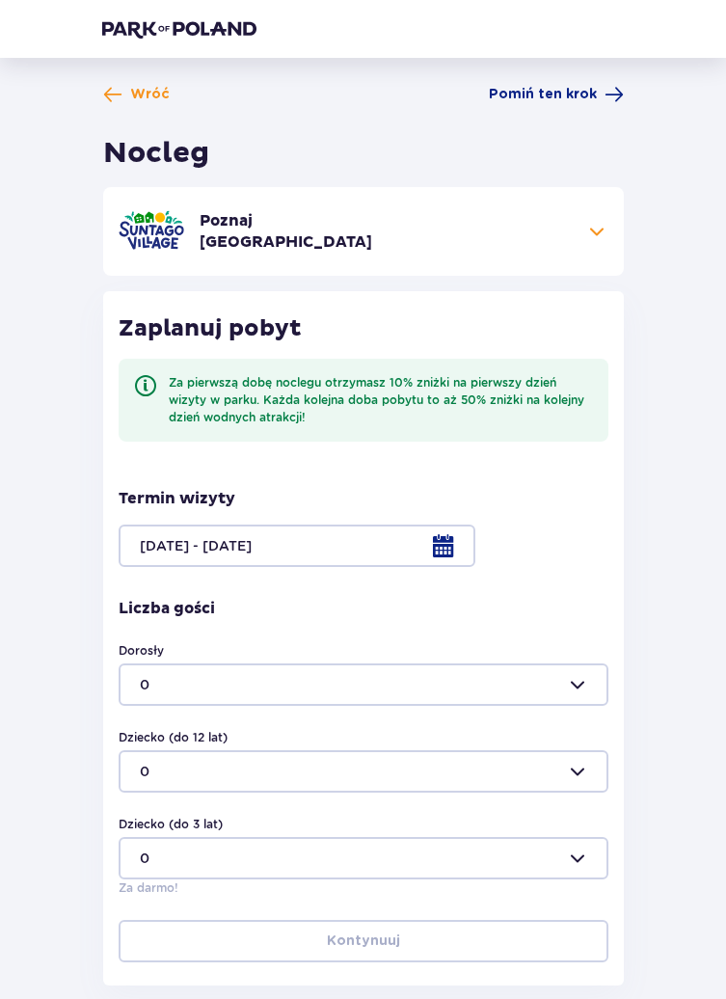
click at [582, 685] on div at bounding box center [364, 684] width 490 height 42
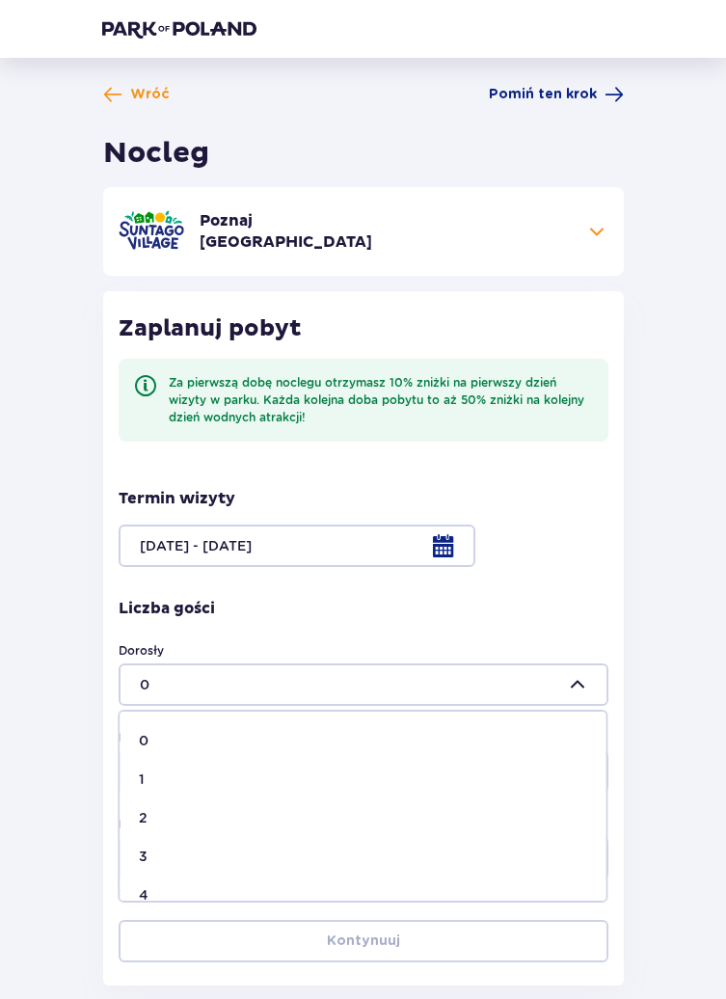
click at [147, 885] on p "4" at bounding box center [144, 894] width 10 height 19
type input "4"
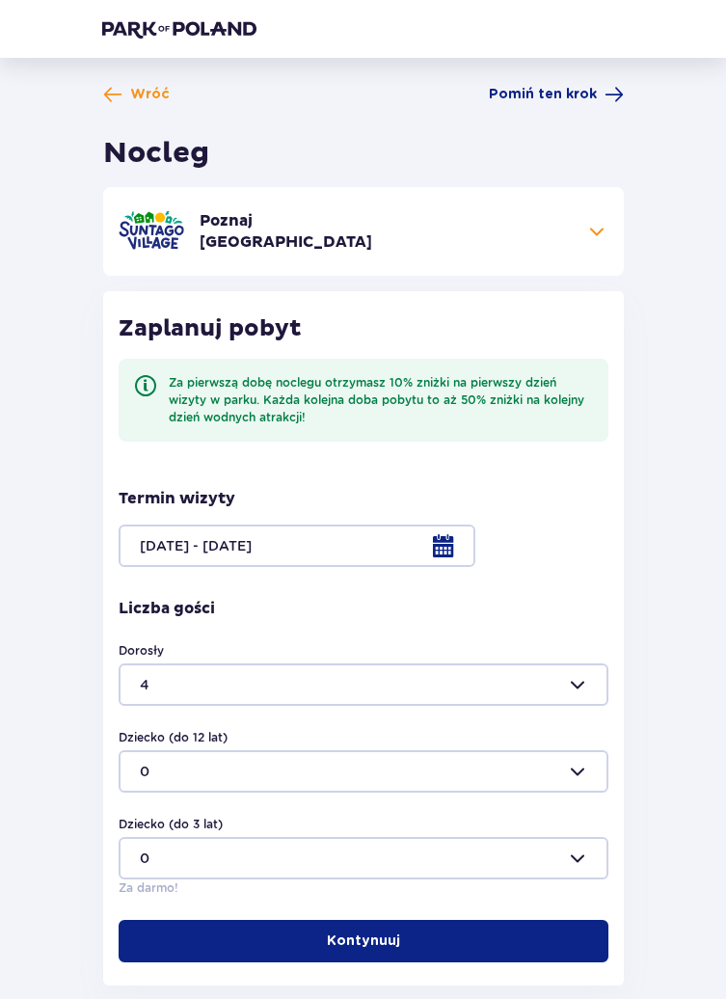
click at [566, 776] on div at bounding box center [364, 771] width 490 height 42
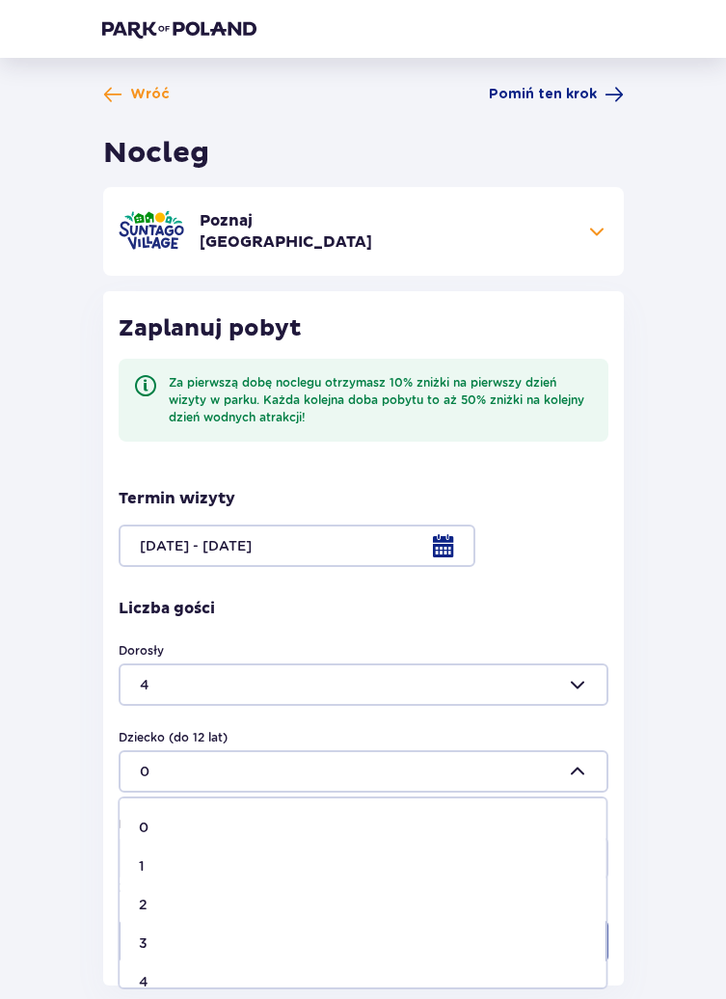
click at [149, 844] on span "0" at bounding box center [363, 827] width 486 height 39
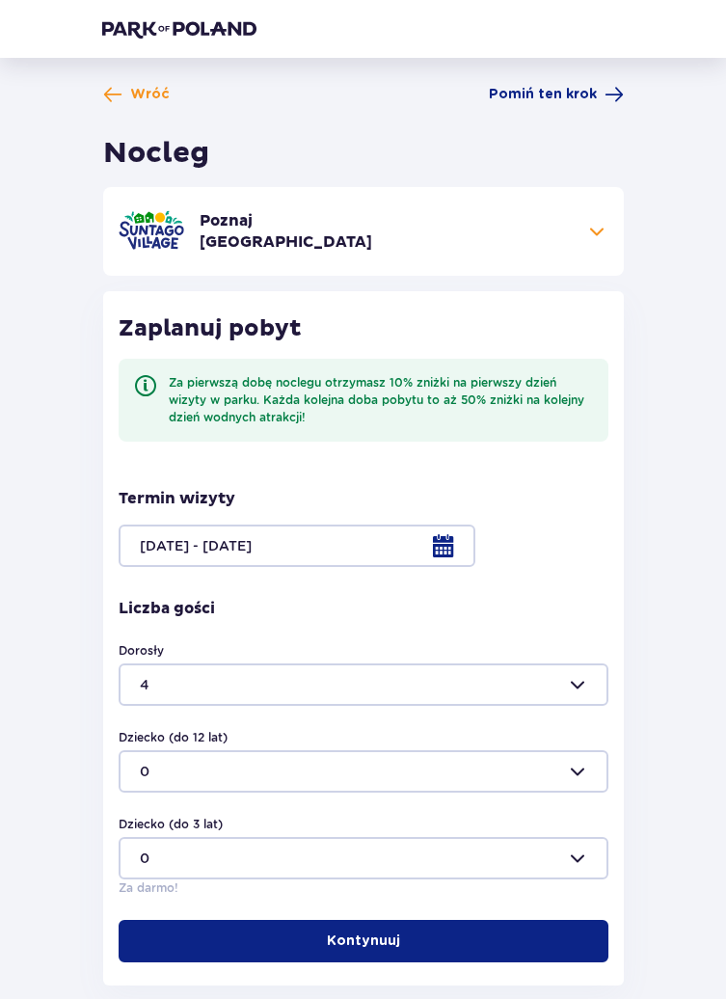
click at [476, 923] on button "Kontynuuj" at bounding box center [364, 941] width 490 height 42
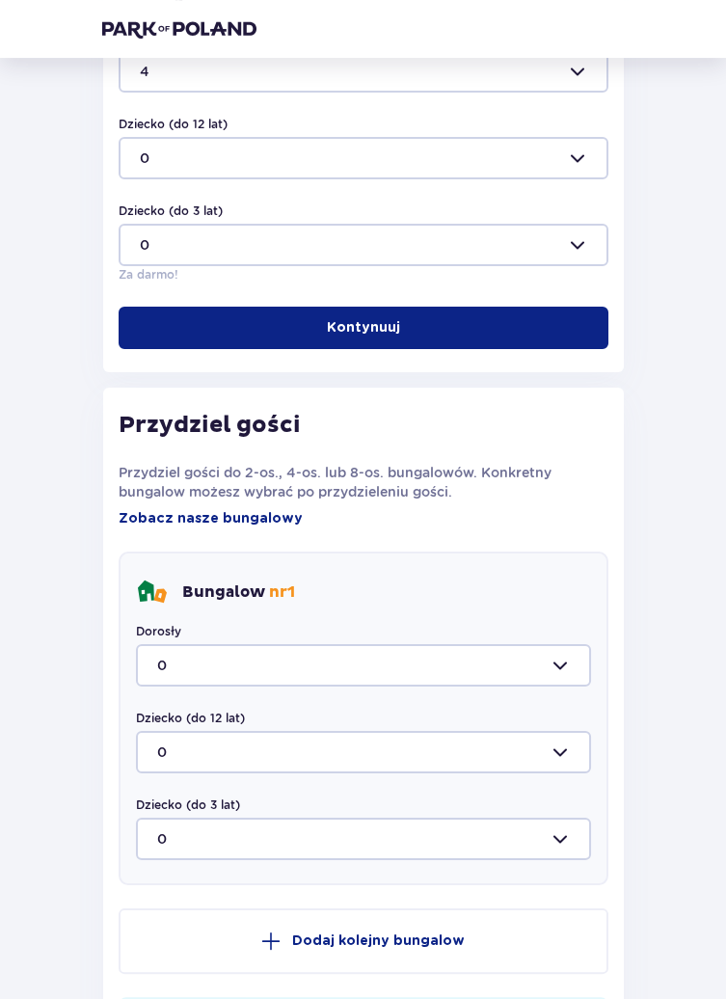
scroll to position [608, 0]
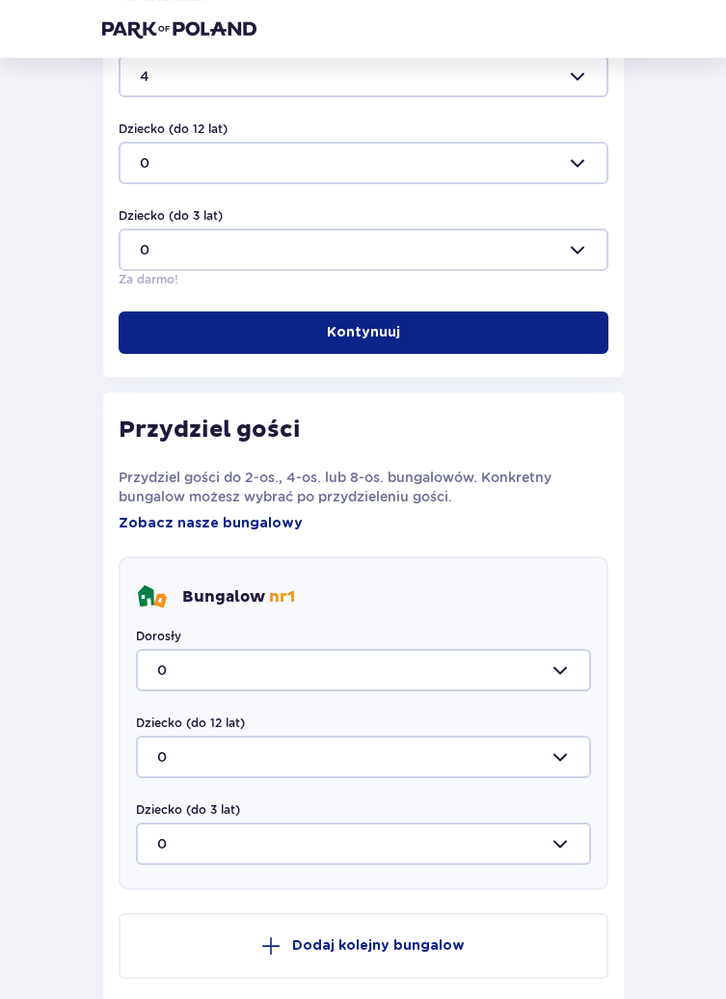
click at [566, 662] on div at bounding box center [363, 670] width 455 height 42
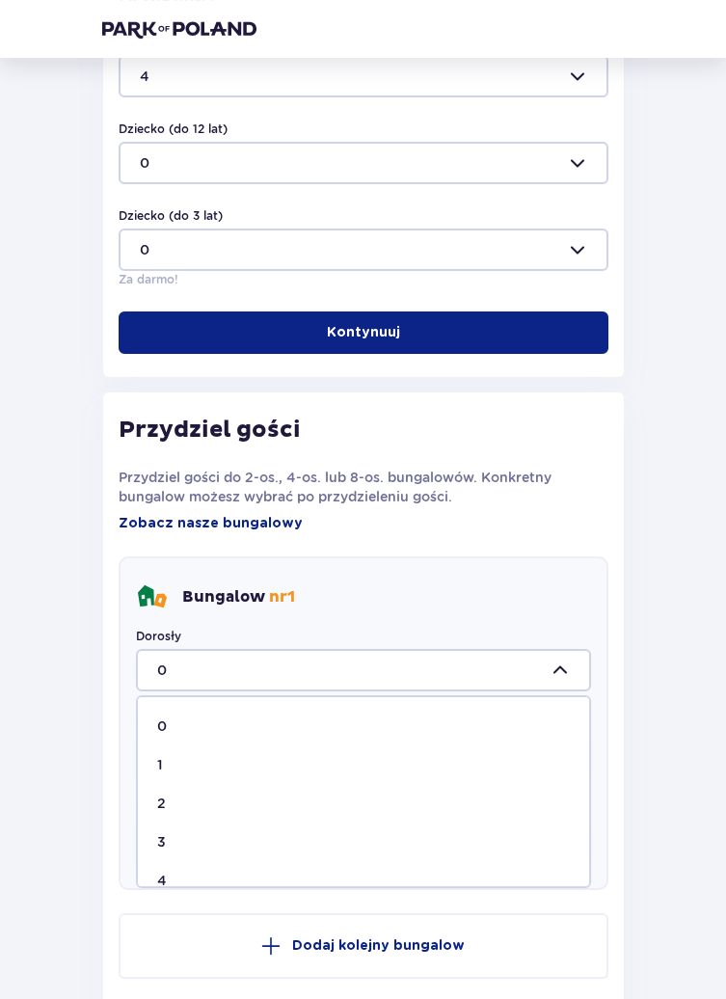
click at [178, 868] on span "4" at bounding box center [363, 880] width 451 height 39
type input "4"
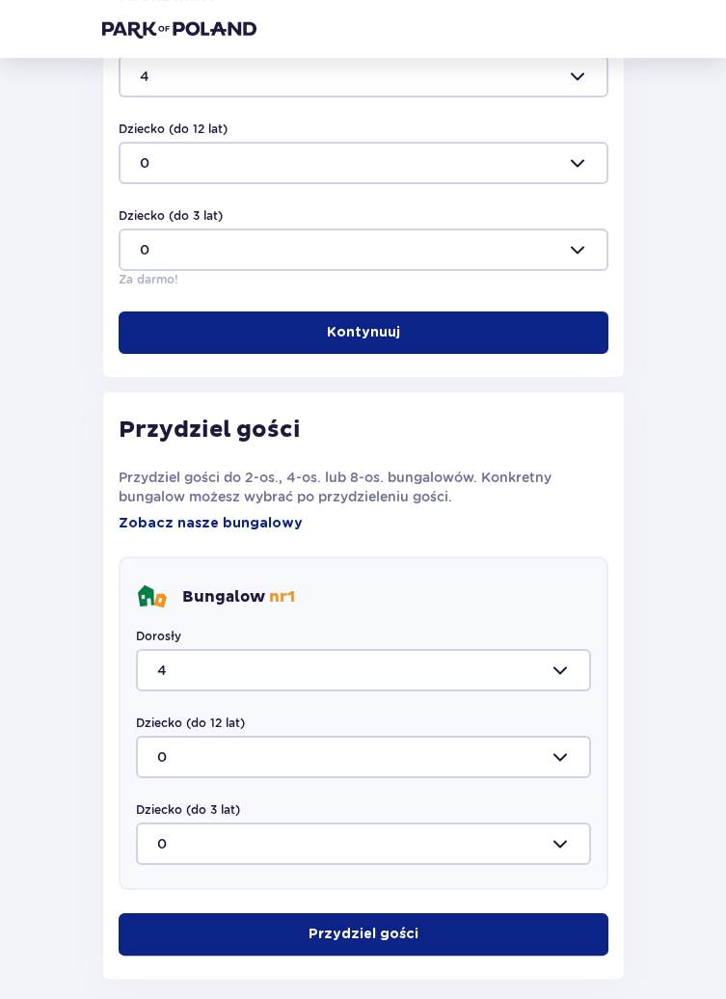
click at [561, 754] on div at bounding box center [363, 757] width 455 height 42
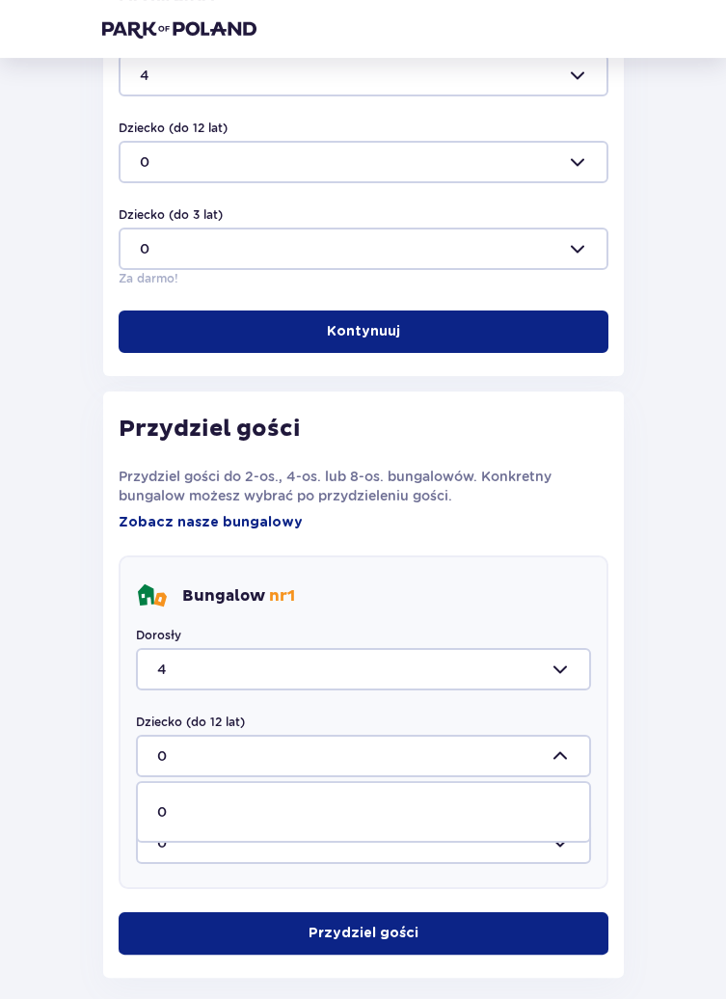
click at [378, 824] on span "0" at bounding box center [363, 811] width 451 height 39
click at [537, 761] on div at bounding box center [363, 756] width 455 height 42
click at [530, 763] on div at bounding box center [363, 756] width 455 height 42
click at [575, 168] on div at bounding box center [364, 162] width 490 height 42
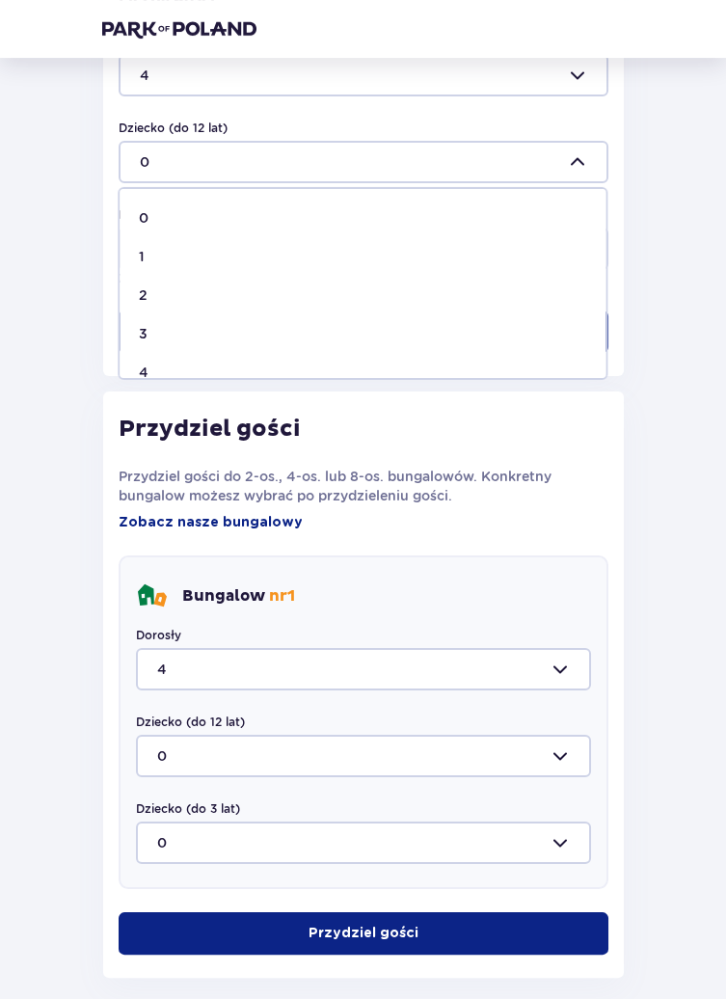
click at [142, 256] on p "1" at bounding box center [142, 256] width 6 height 19
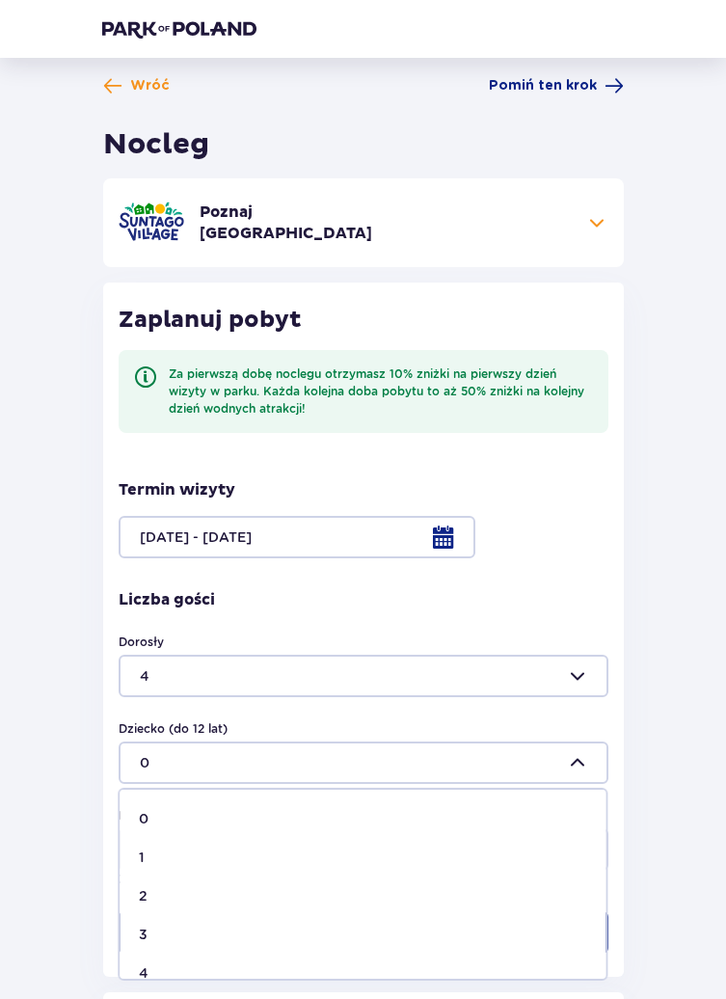
type input "1"
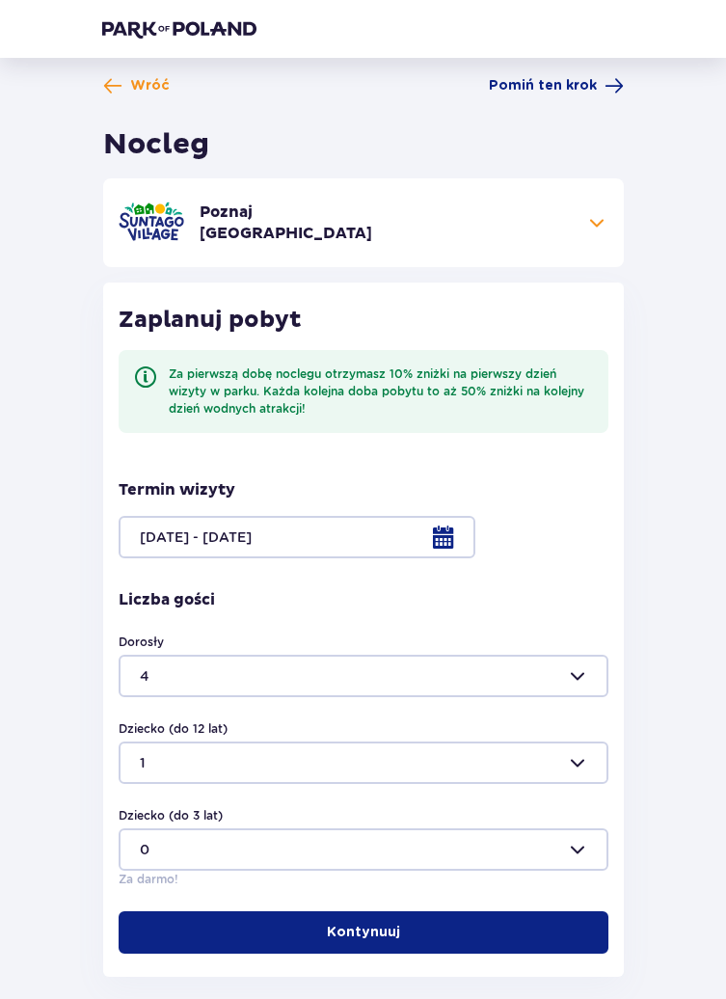
click at [476, 924] on button "Kontynuuj" at bounding box center [364, 932] width 490 height 42
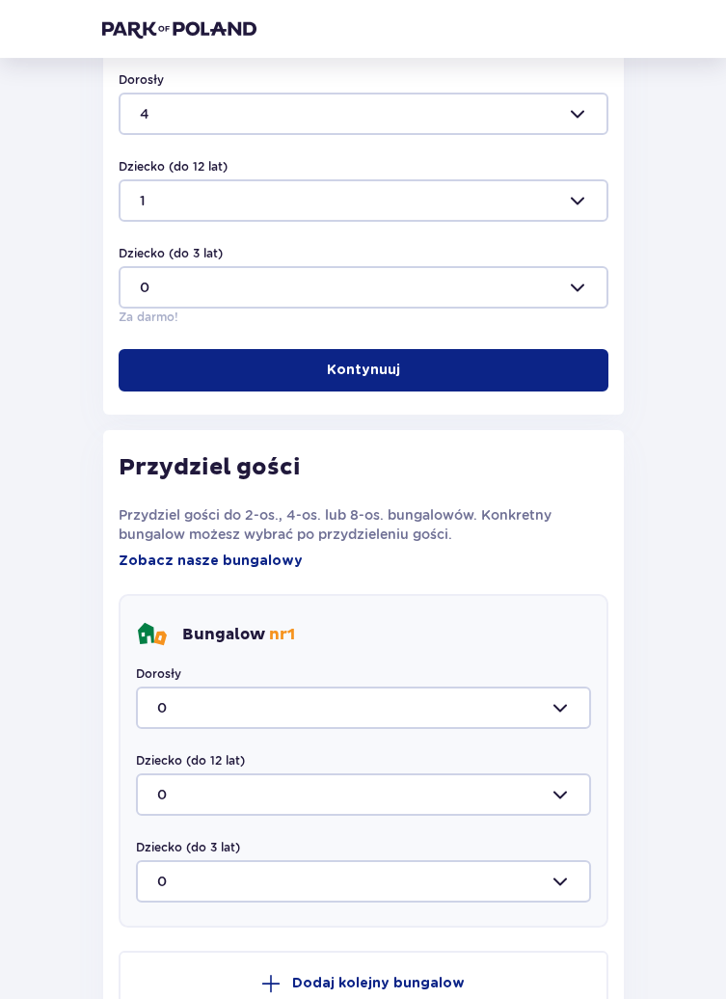
scroll to position [775, 0]
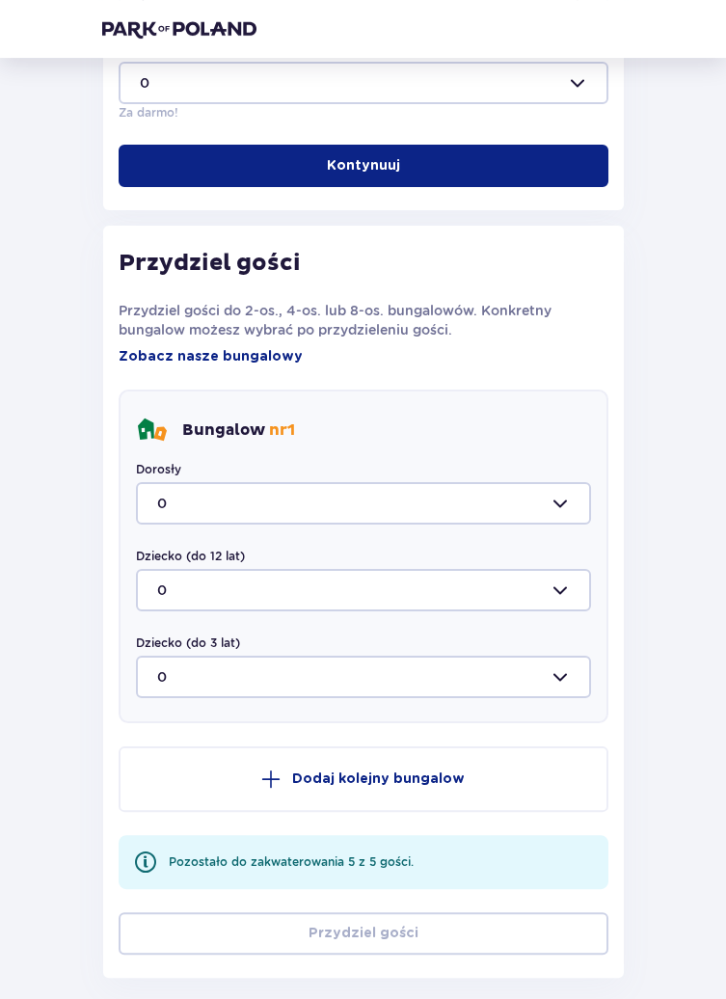
click at [580, 495] on div at bounding box center [363, 503] width 455 height 42
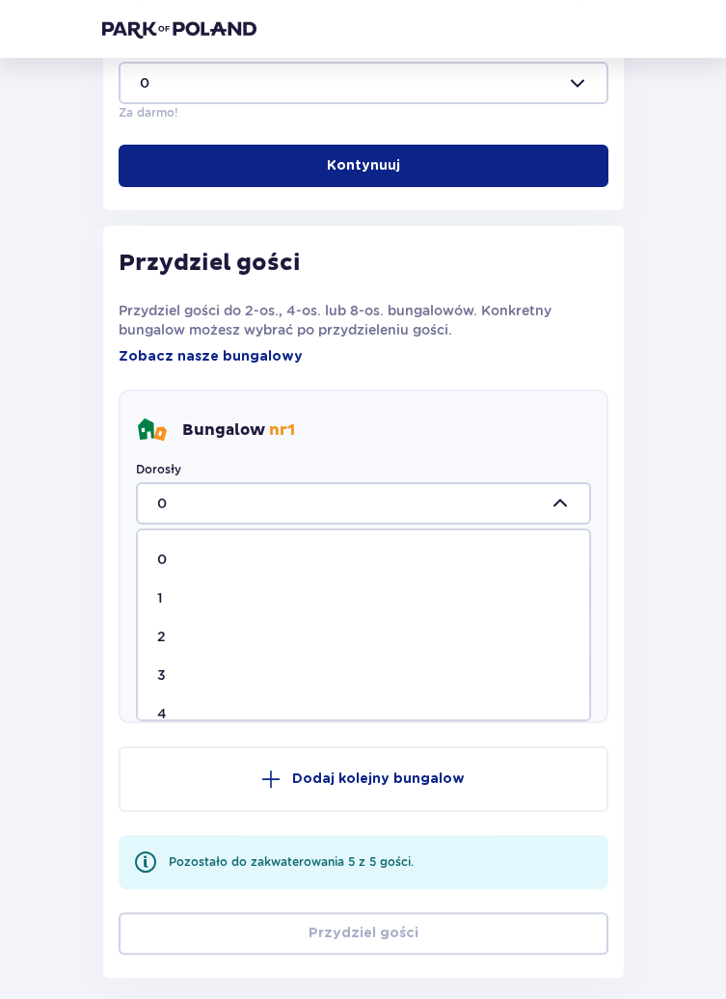
click at [177, 705] on div "4" at bounding box center [363, 713] width 413 height 19
type input "4"
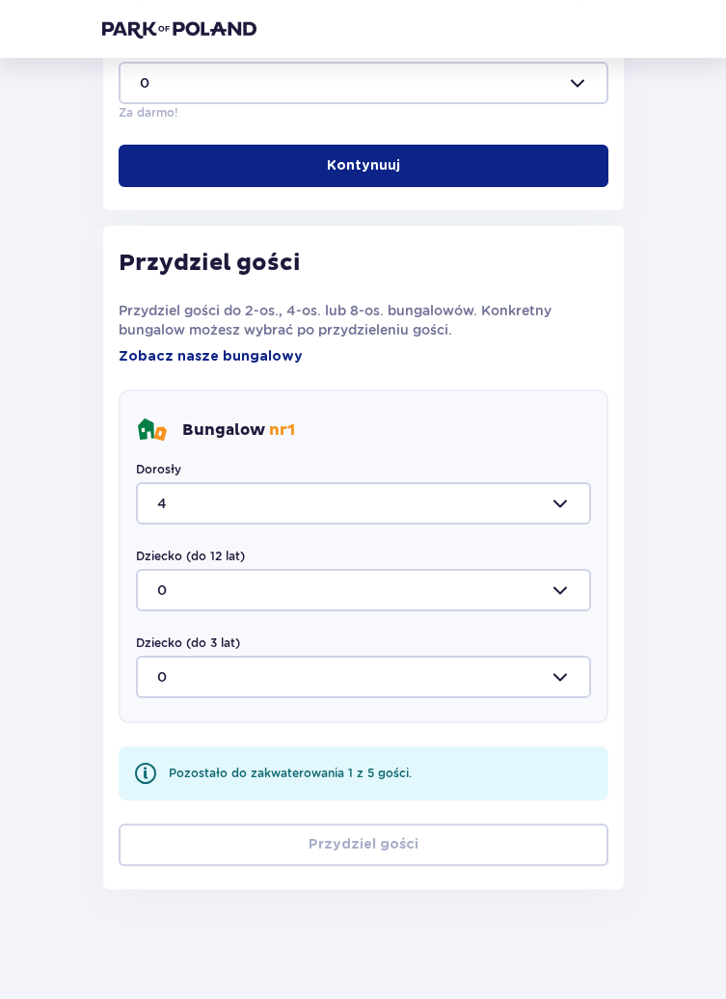
scroll to position [686, 0]
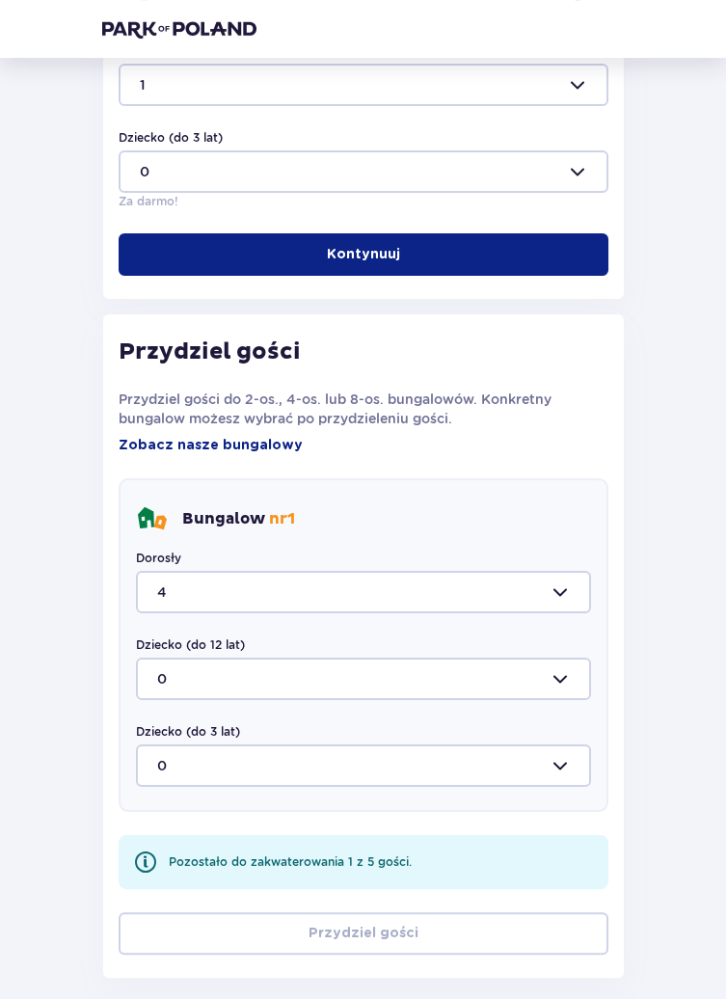
click at [565, 686] on div at bounding box center [363, 678] width 455 height 42
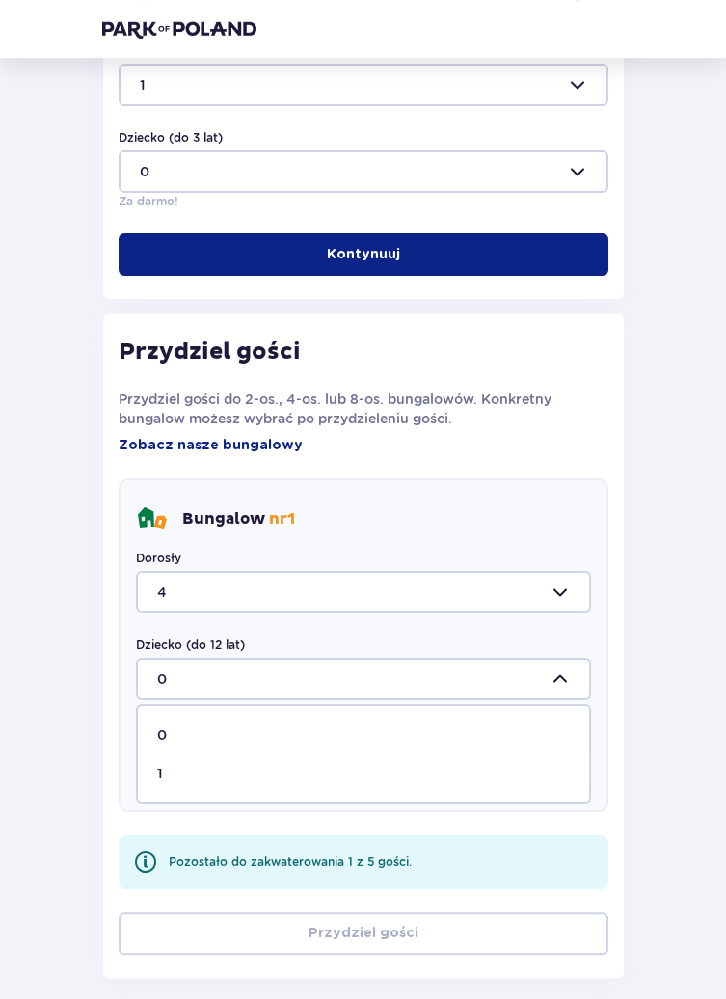
click at [183, 765] on div "1" at bounding box center [363, 772] width 413 height 19
type input "1"
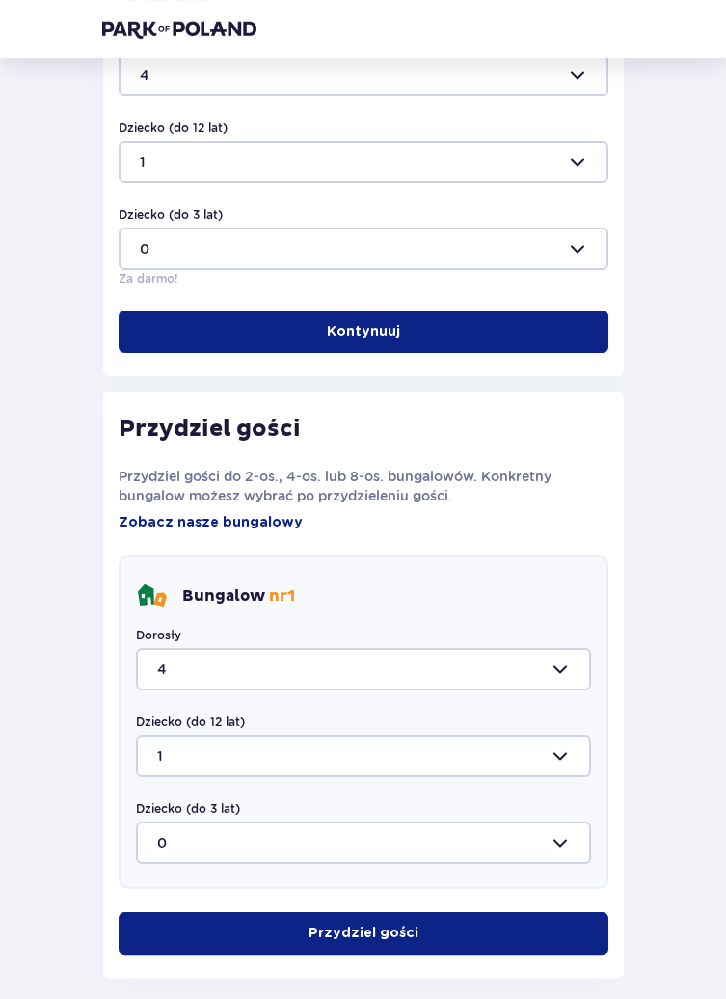
click at [452, 924] on button "Przydziel gości" at bounding box center [364, 933] width 490 height 42
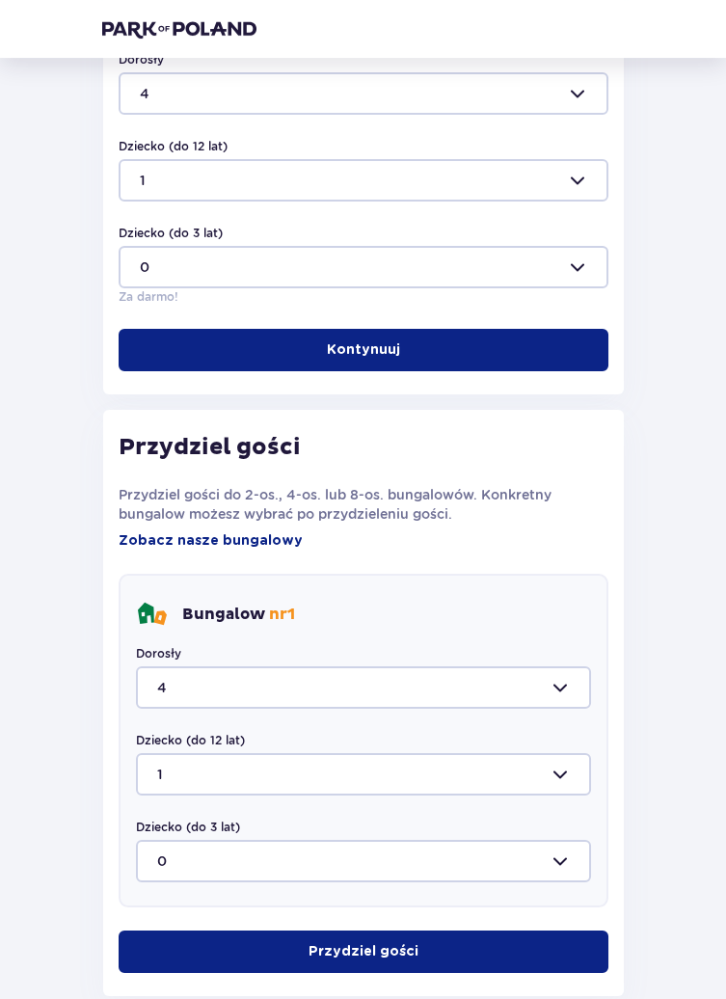
scroll to position [0, 0]
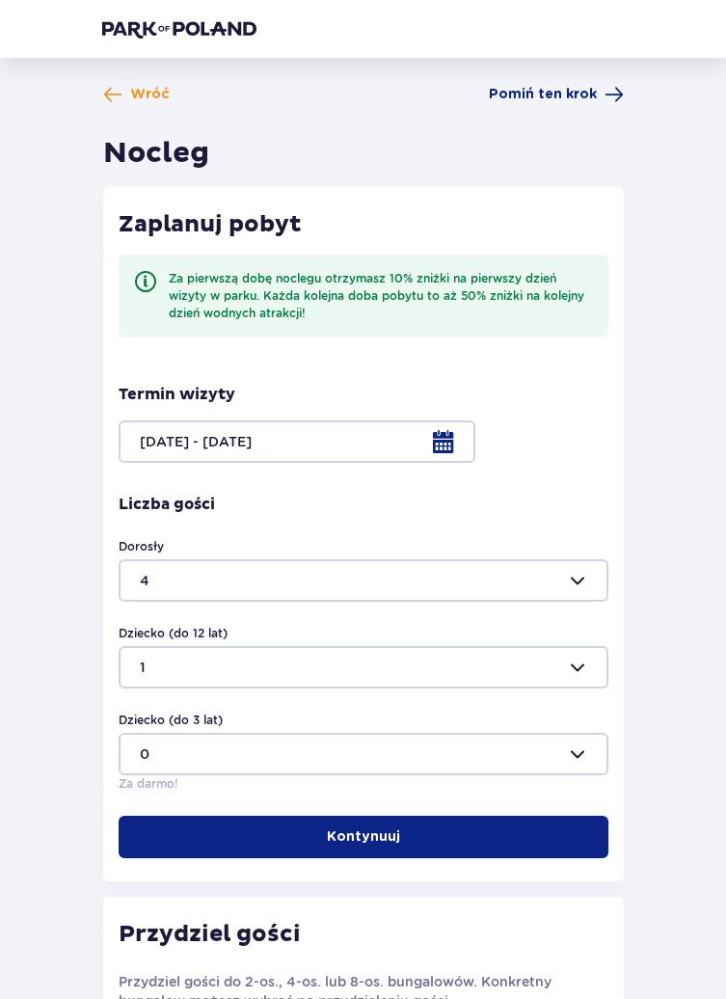
click at [142, 95] on span "Wróć" at bounding box center [150, 94] width 40 height 19
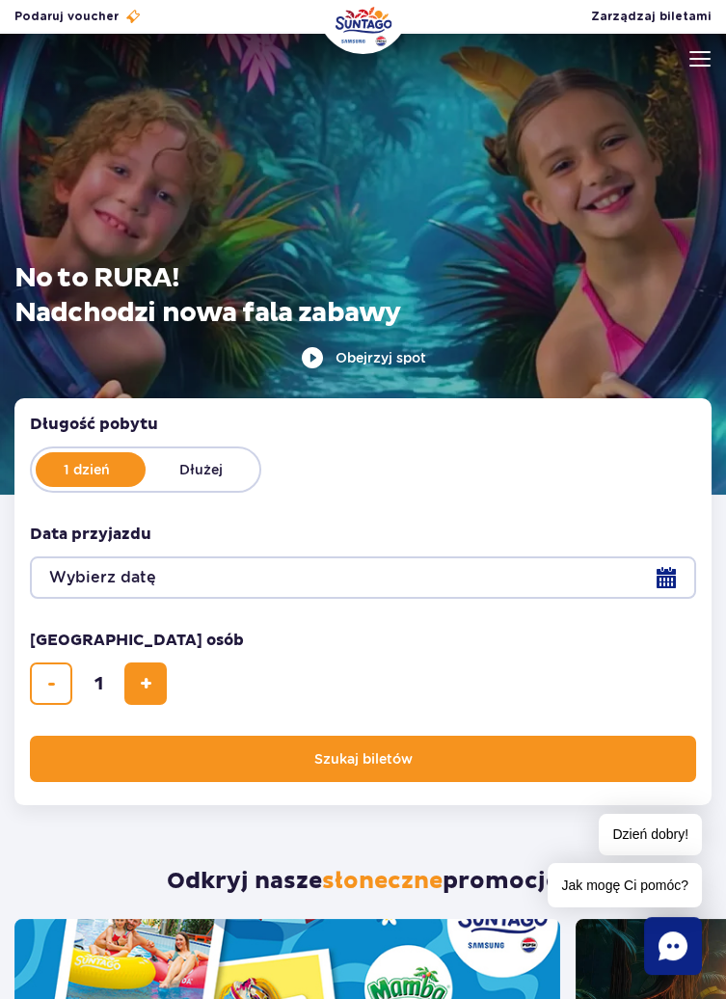
click at [694, 61] on img at bounding box center [699, 58] width 21 height 15
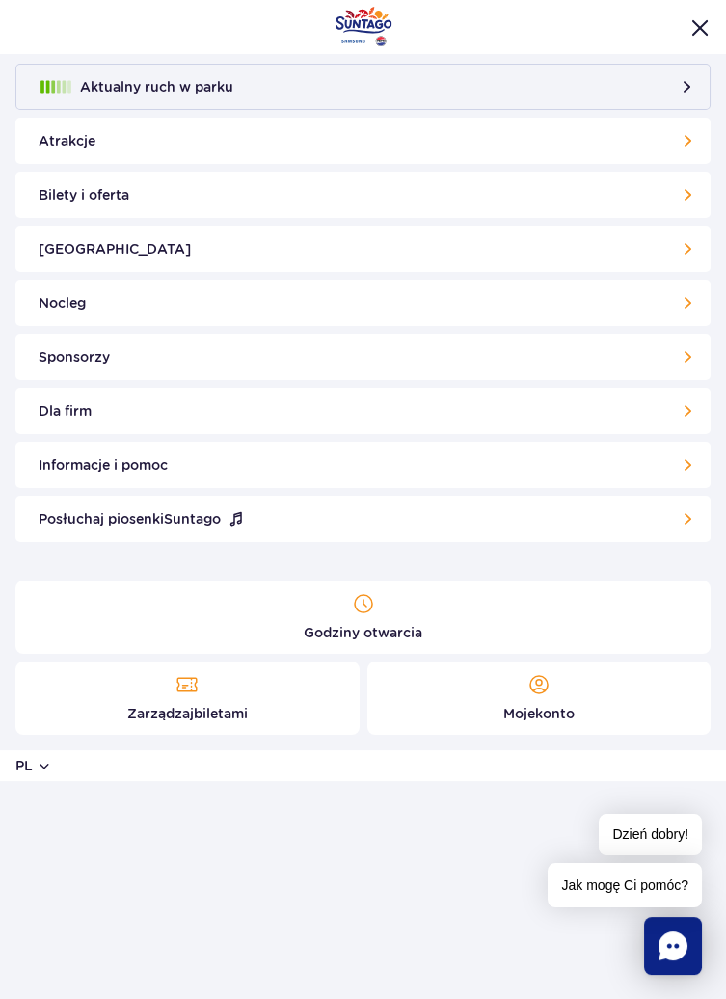
click at [683, 194] on link "Bilety i oferta" at bounding box center [362, 195] width 695 height 46
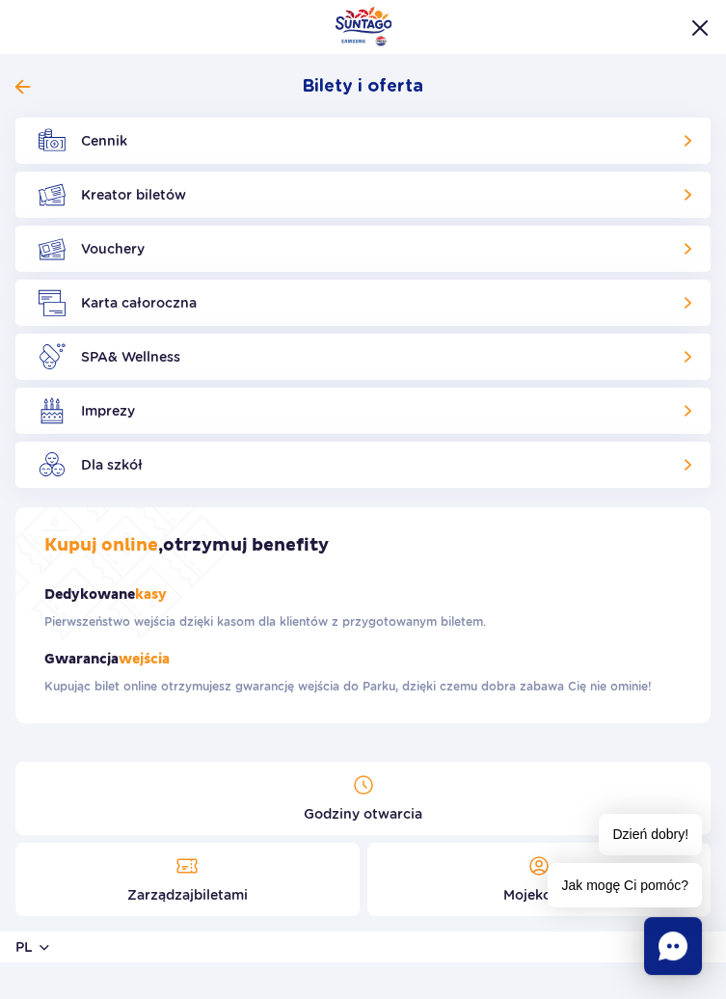
click at [683, 143] on link "Cennik" at bounding box center [362, 141] width 695 height 46
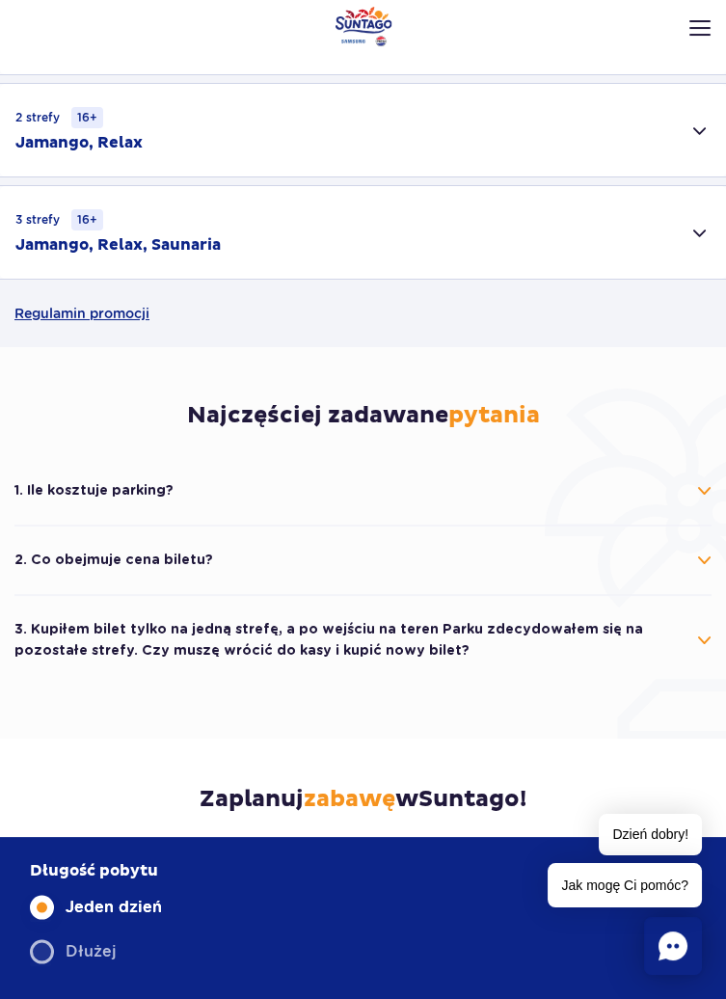
scroll to position [551, 0]
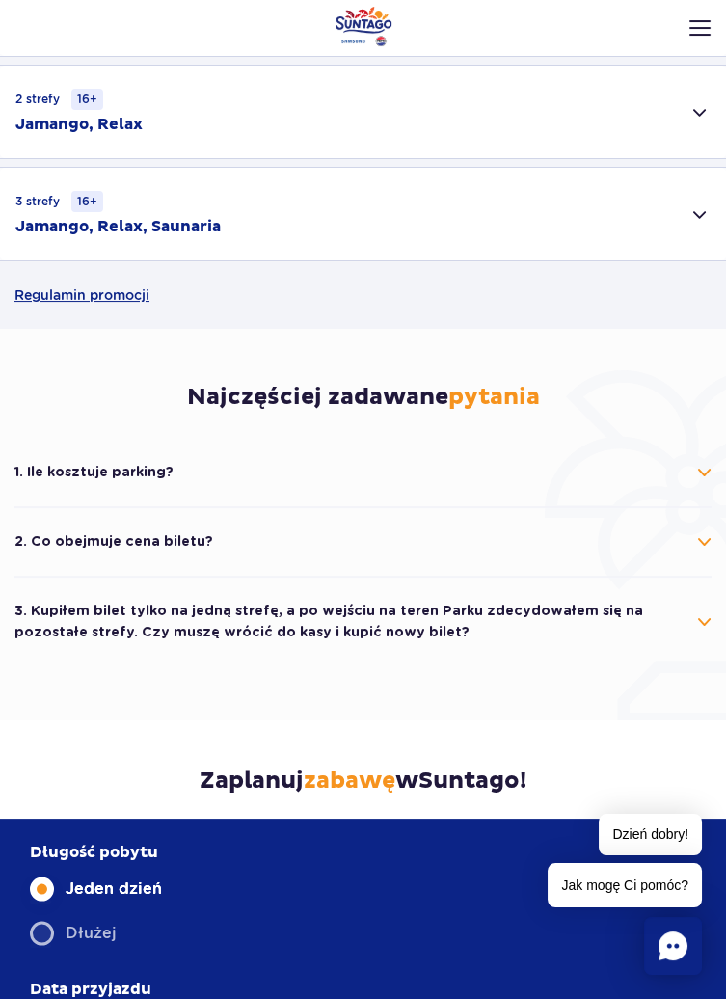
click at [347, 209] on div "3 strefy 16+ Jamango, Relax, Saunaria" at bounding box center [363, 214] width 726 height 93
